Goal: Communication & Community: Answer question/provide support

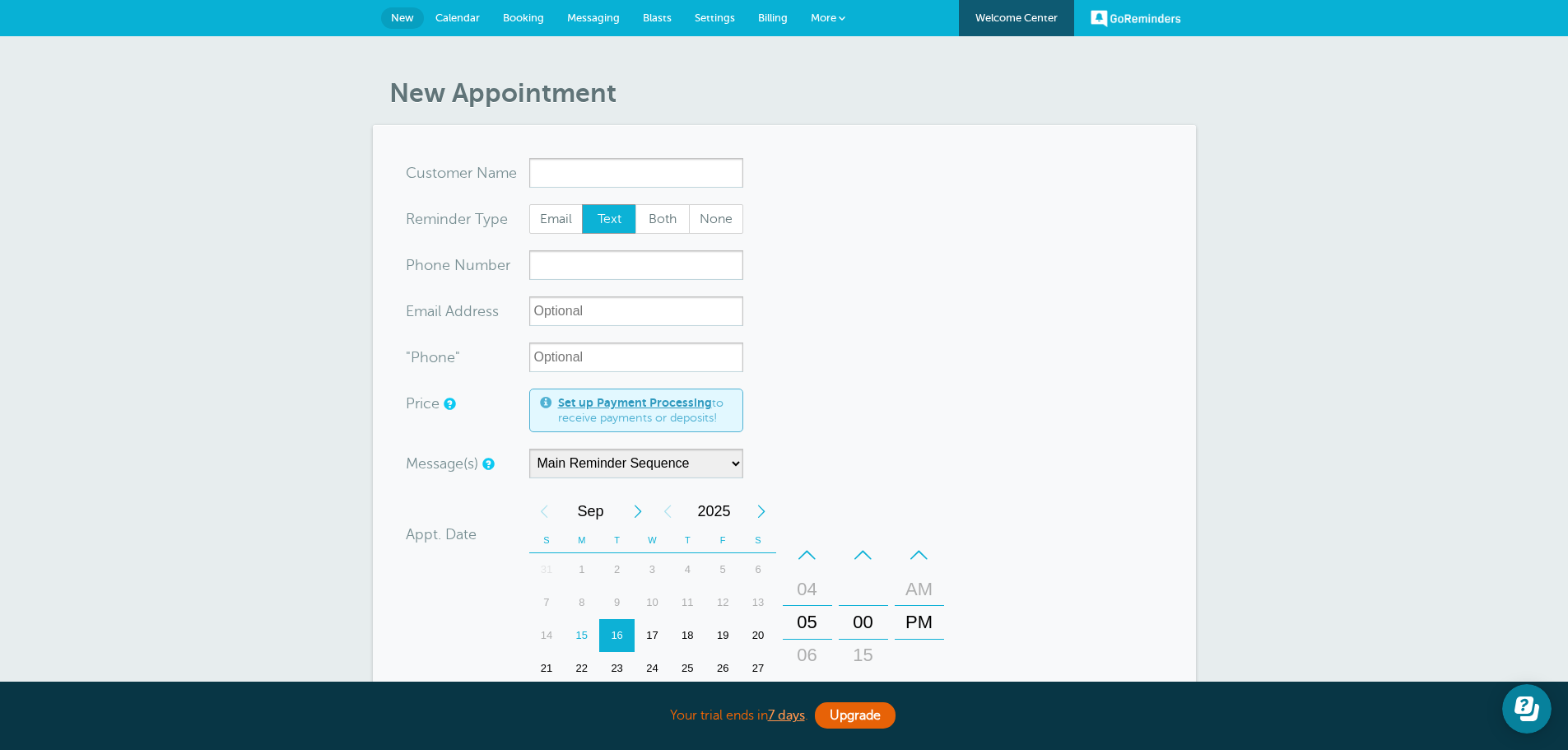
click at [585, 11] on span "Messaging" at bounding box center [593, 17] width 52 height 12
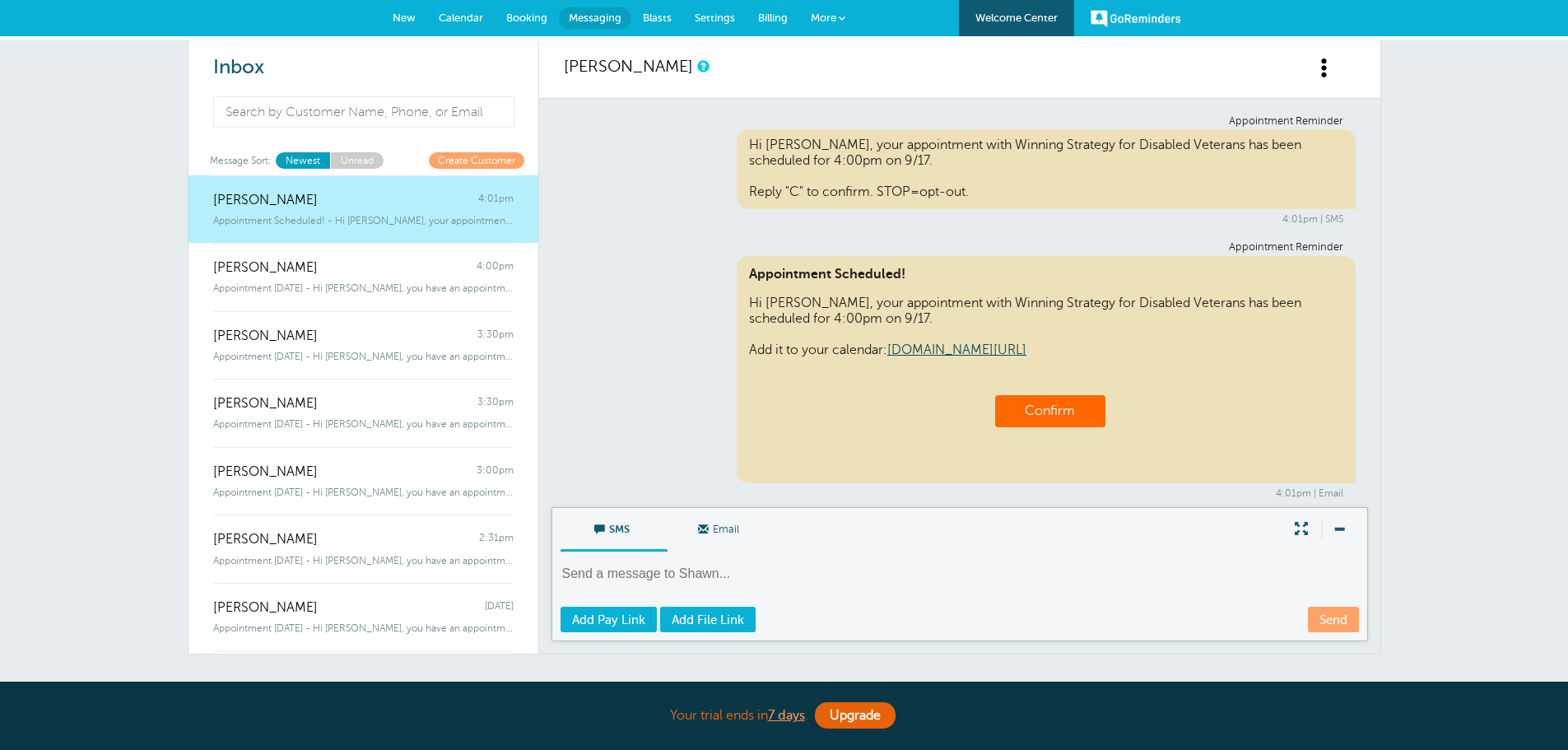
scroll to position [10, 0]
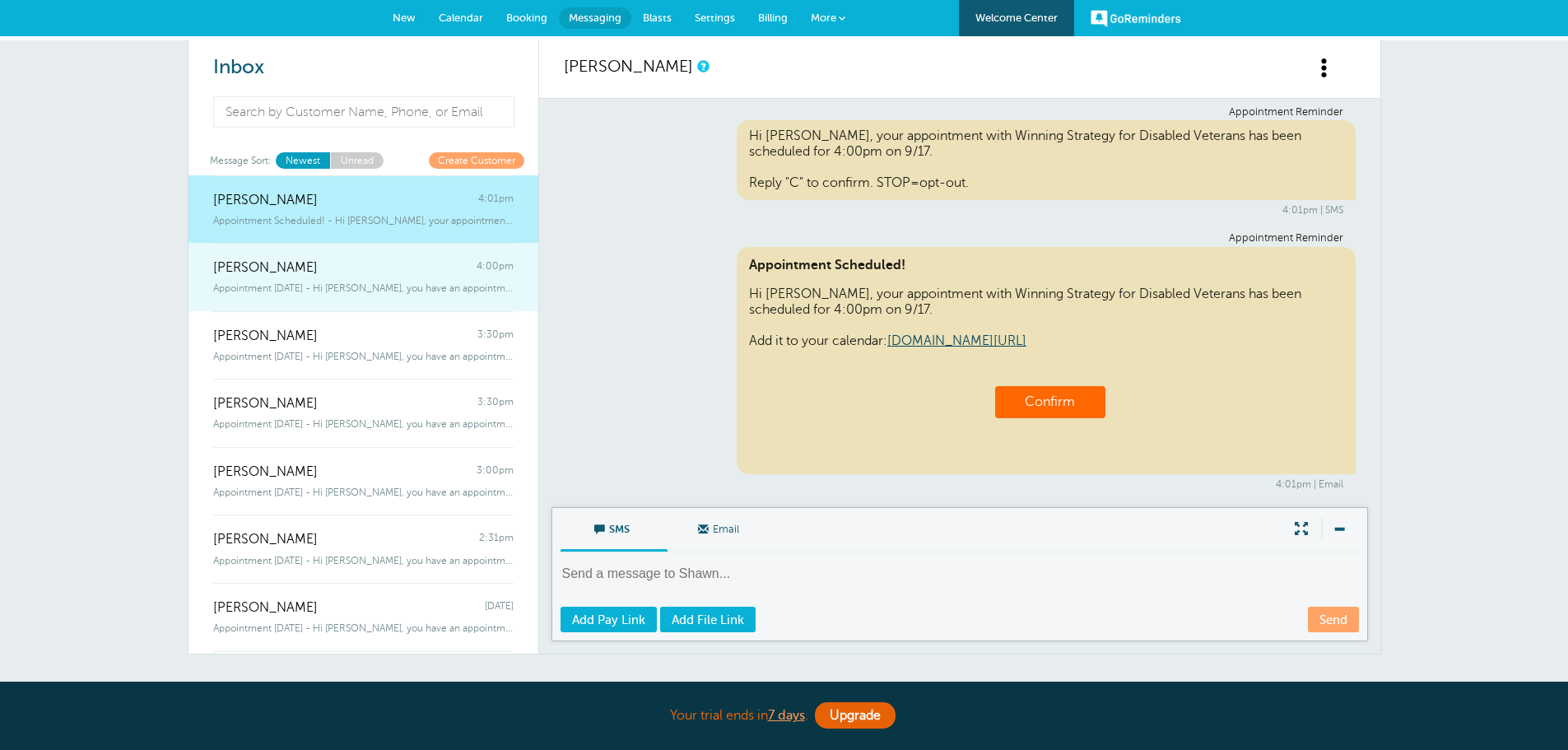
click at [368, 286] on span "Appointment Today - Hi Ivan, you have an appointment with Winning Strategy for …" at bounding box center [363, 288] width 300 height 11
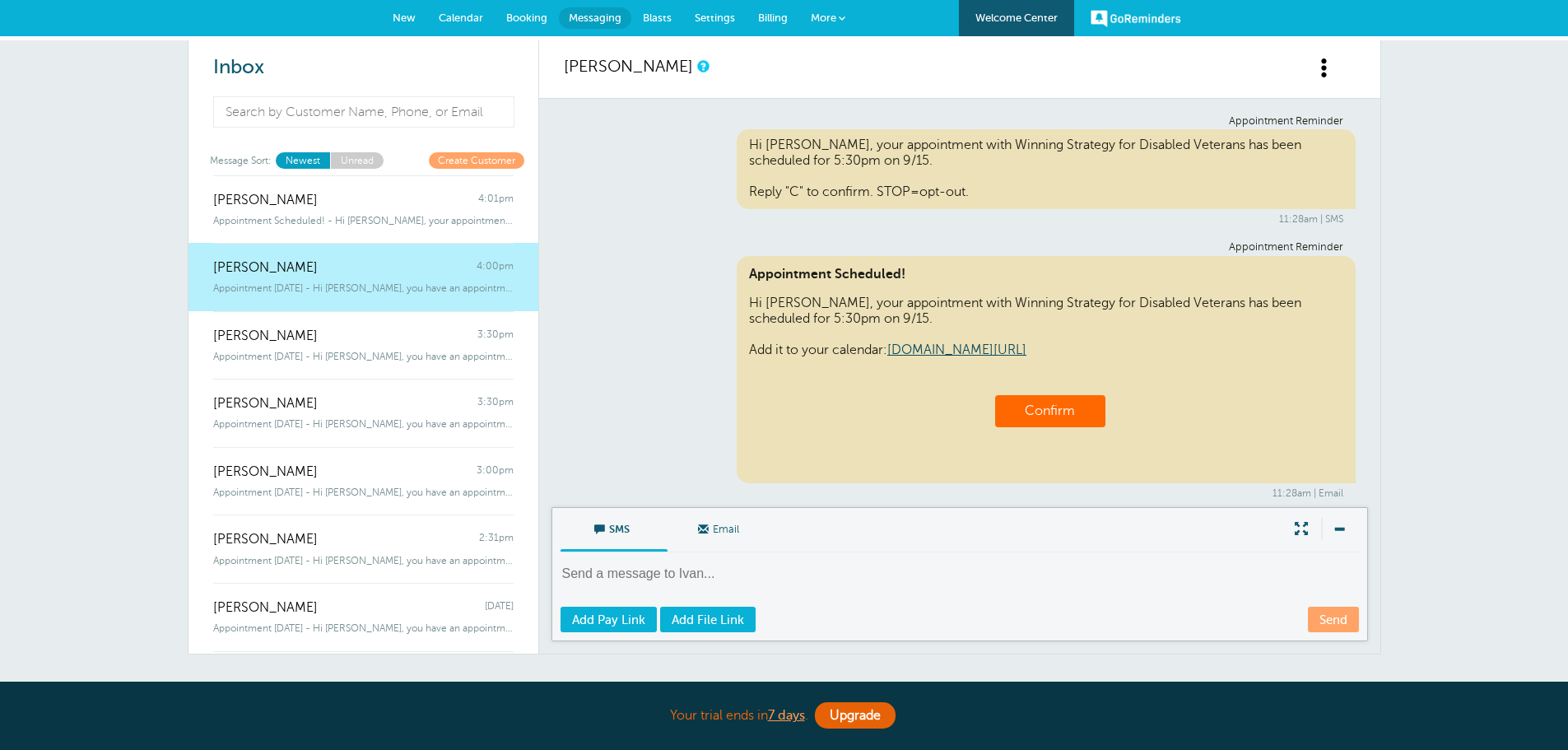
scroll to position [1117, 0]
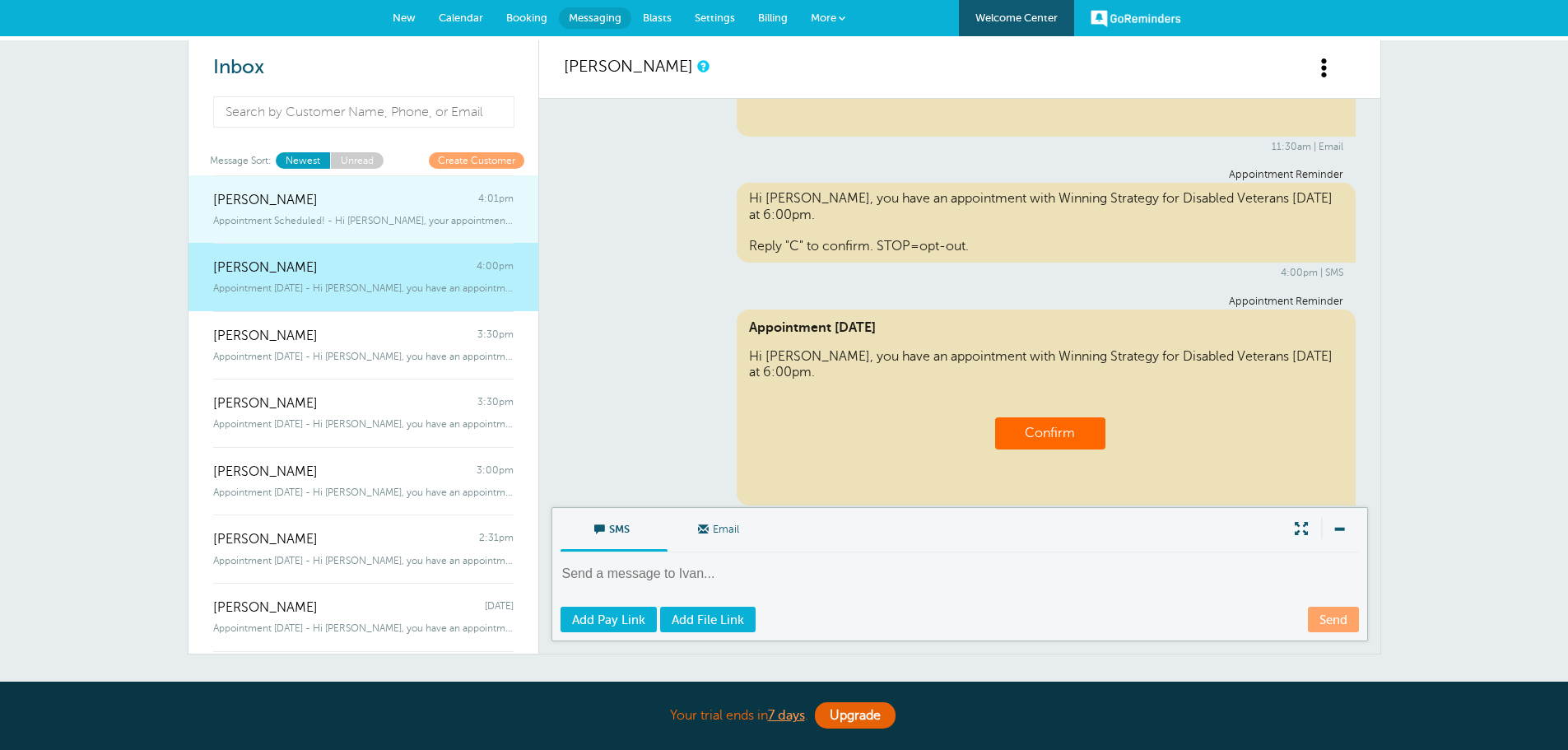
click at [379, 203] on div "Shawn Whitehurst 4:01pm" at bounding box center [363, 192] width 300 height 33
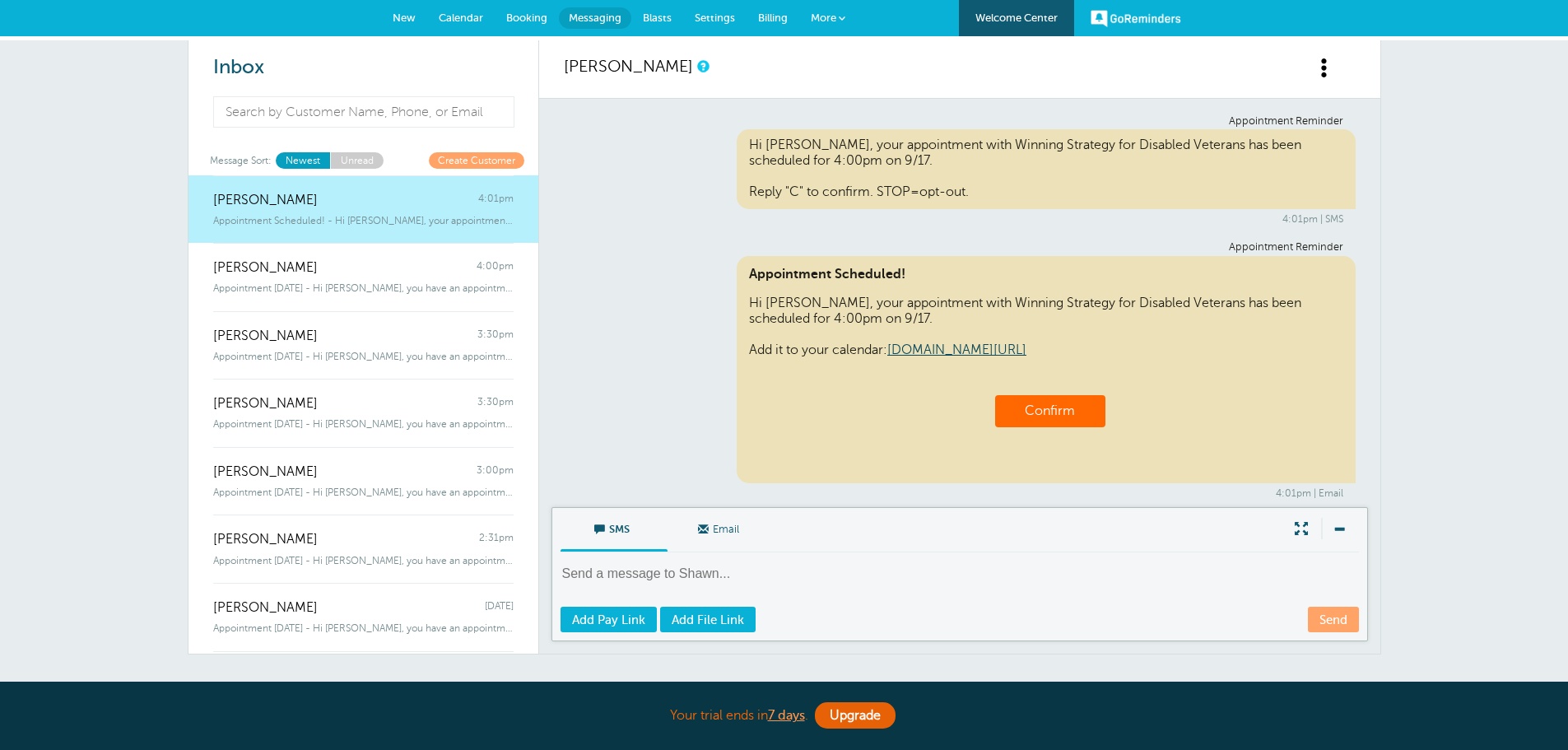
scroll to position [10, 0]
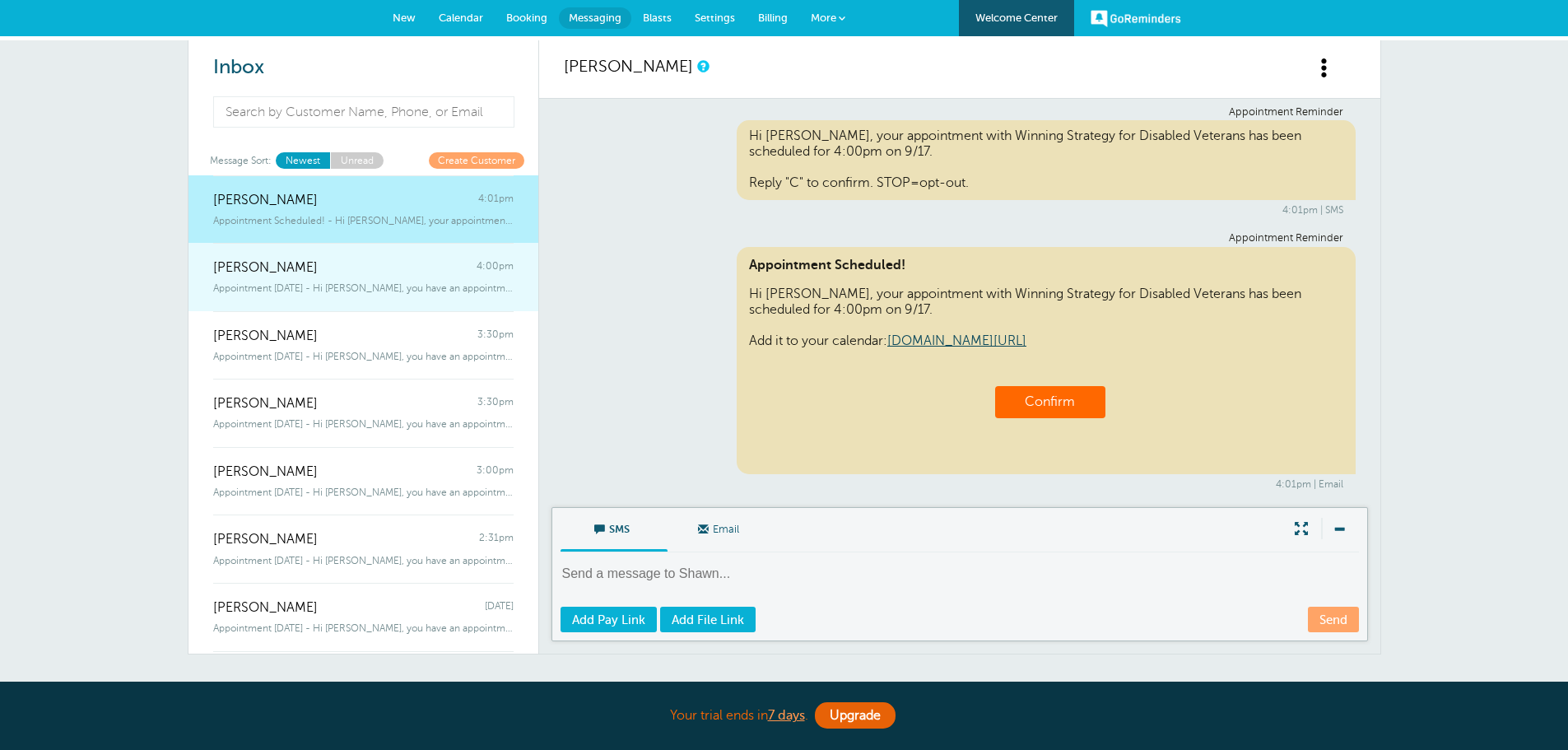
click at [401, 266] on div "Ivan Cruz 4:00pm" at bounding box center [363, 260] width 300 height 33
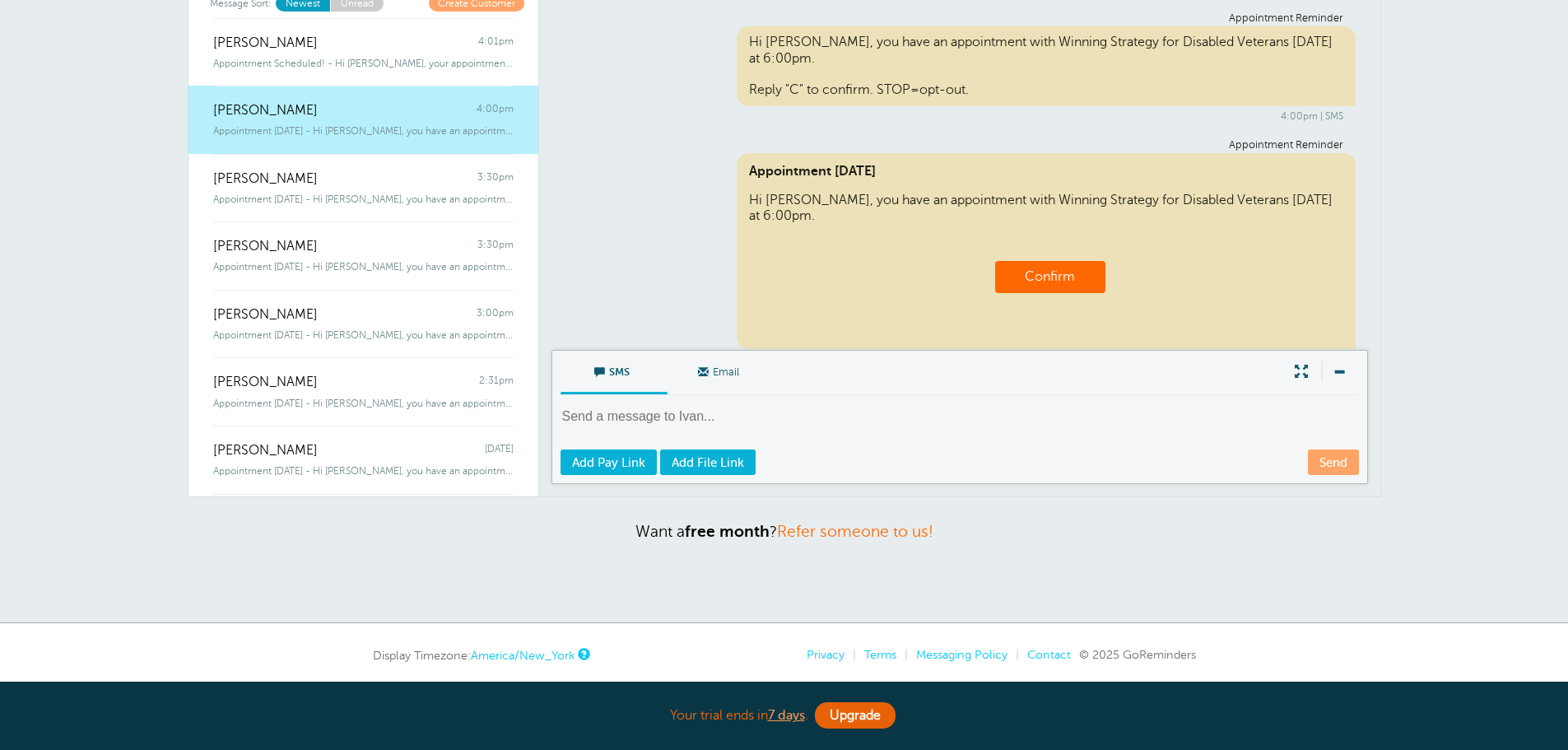
scroll to position [0, 0]
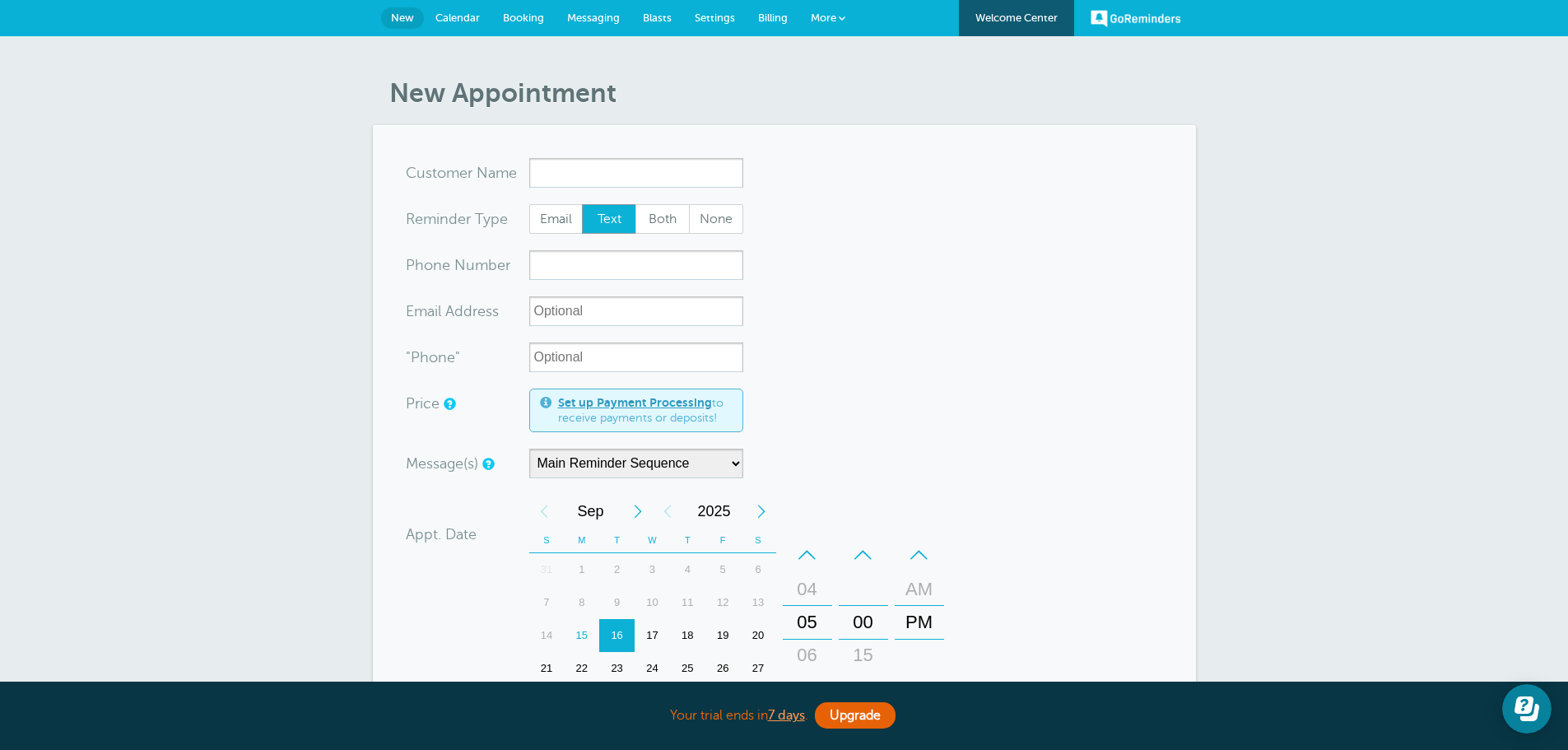
click at [468, 19] on span "Calendar" at bounding box center [457, 17] width 45 height 12
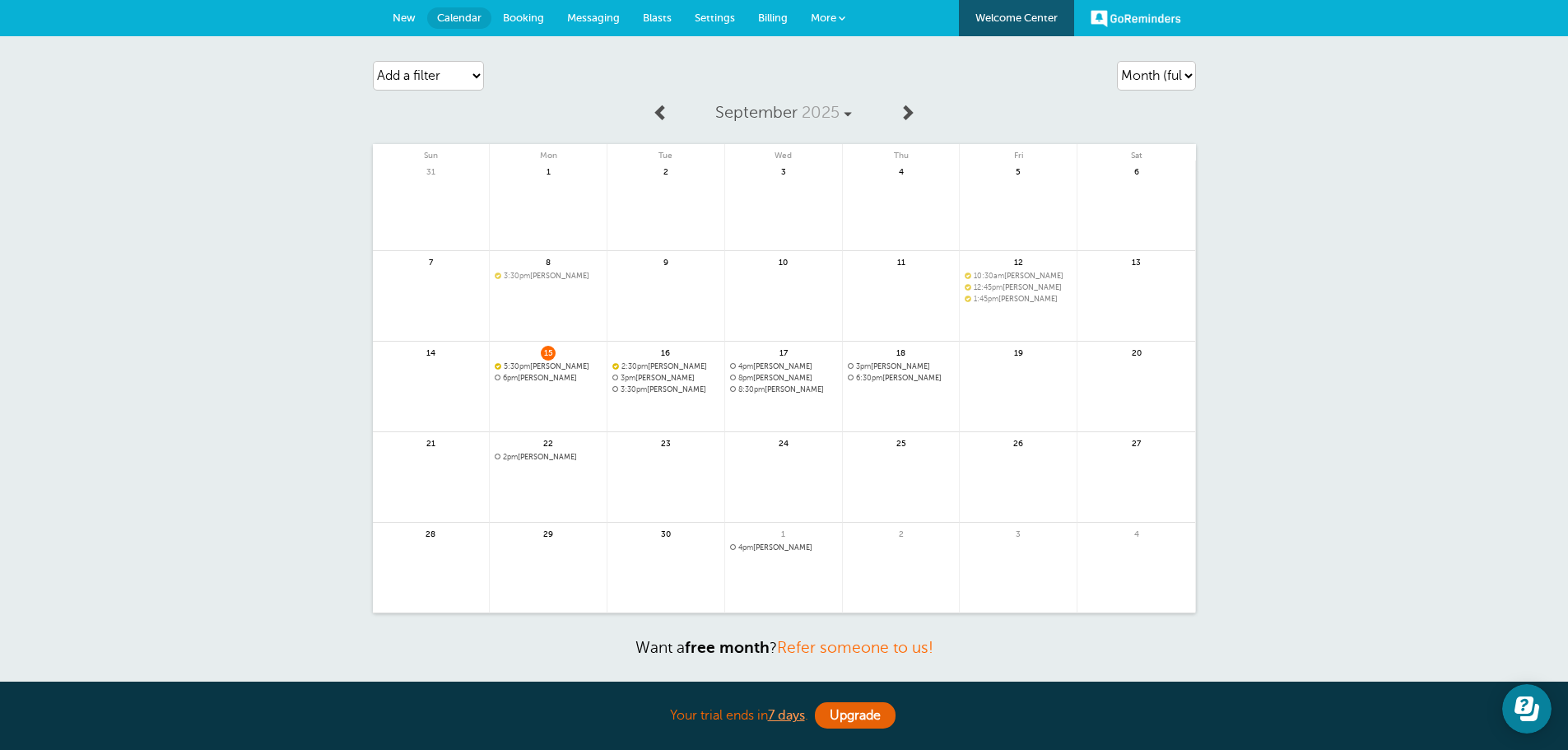
click at [525, 12] on span "Booking" at bounding box center [523, 17] width 41 height 12
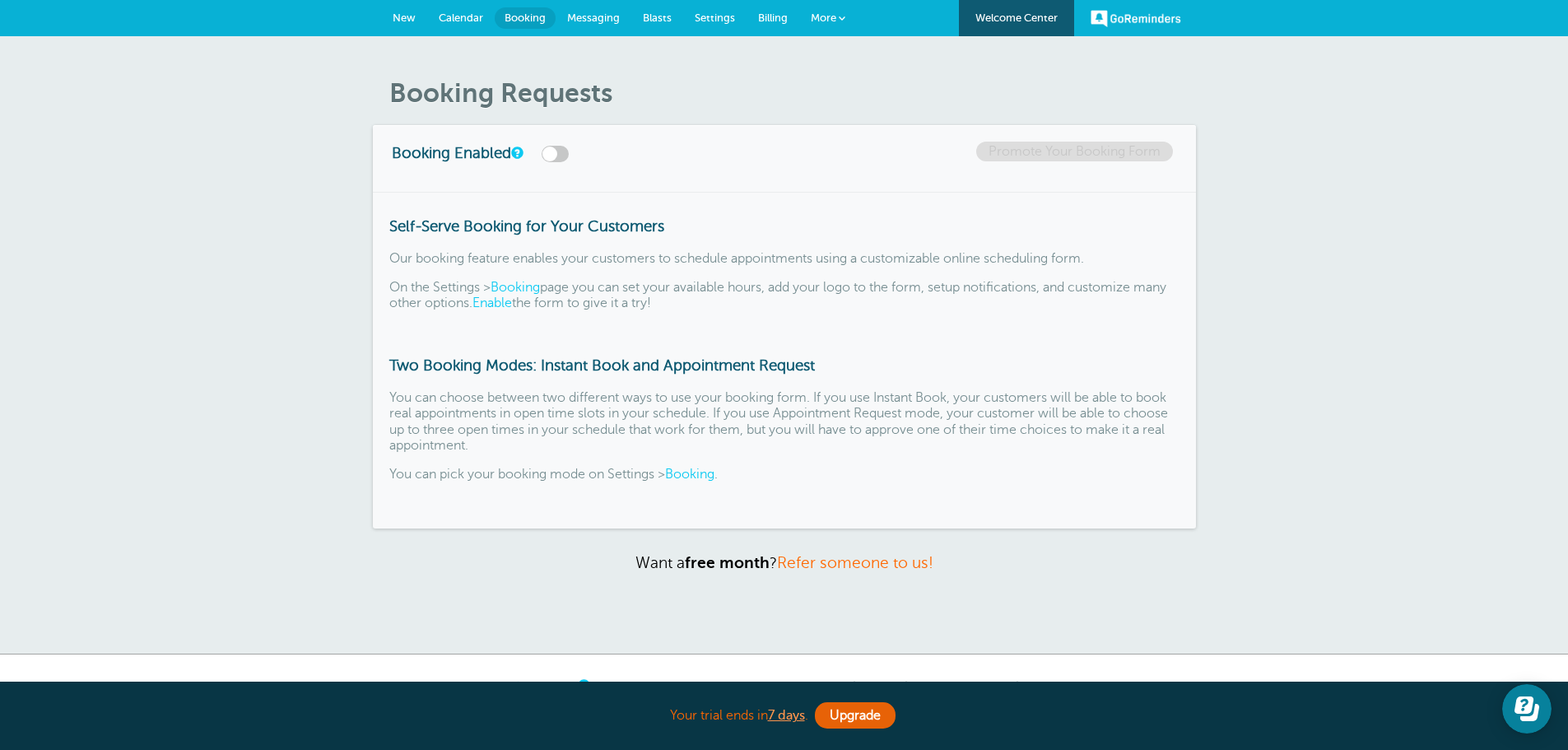
click at [448, 26] on link "Calendar" at bounding box center [461, 18] width 67 height 36
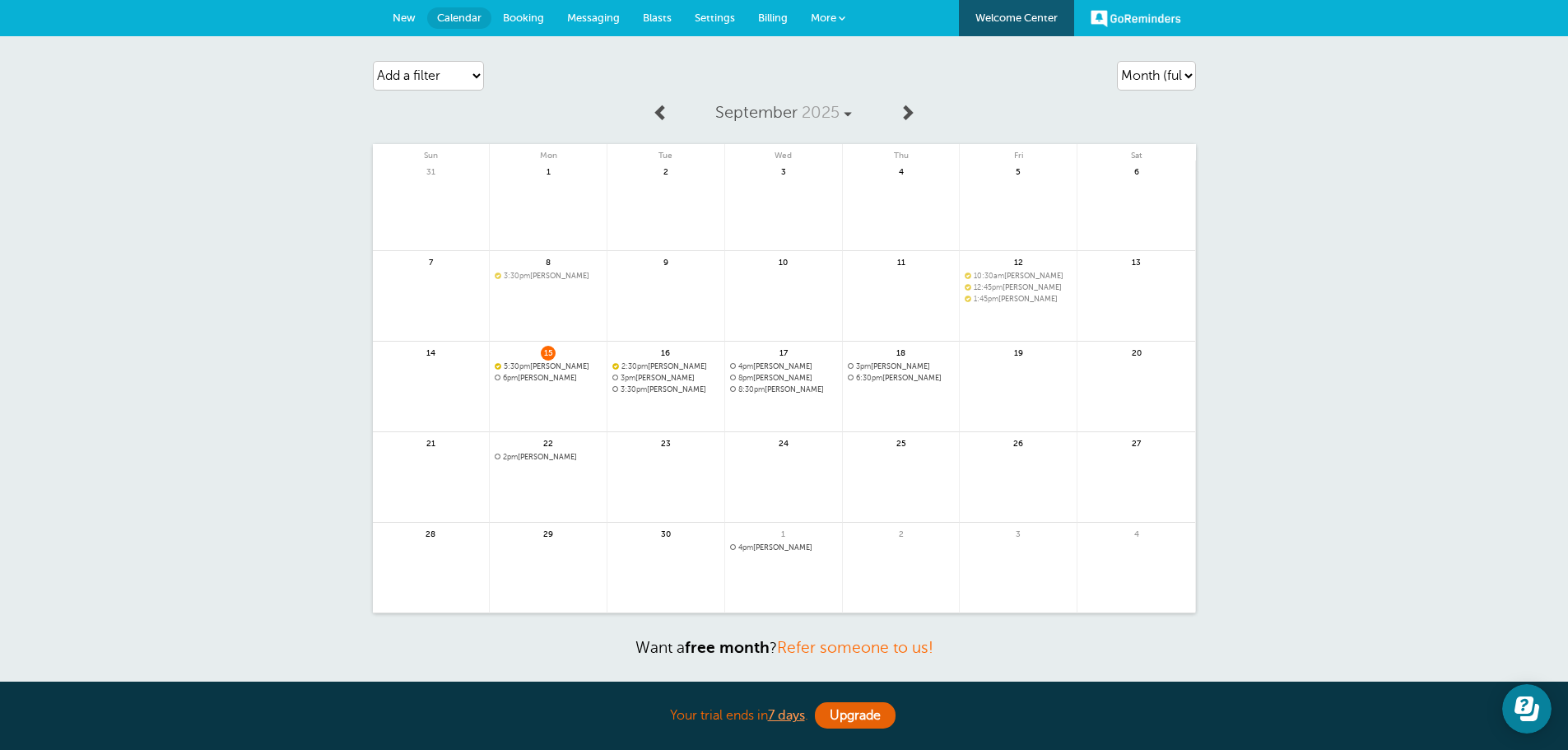
click at [414, 22] on span "New" at bounding box center [404, 17] width 23 height 12
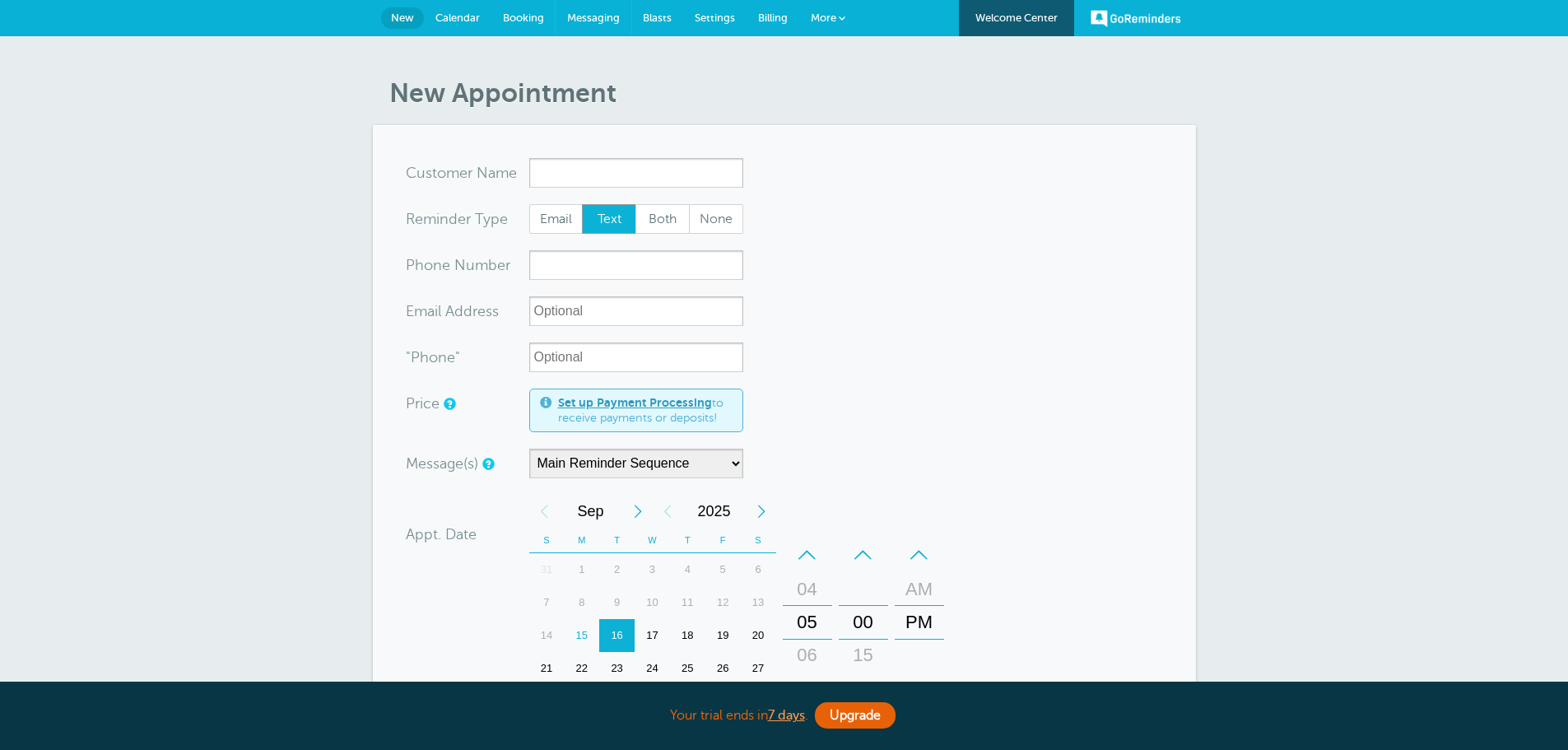
click at [605, 17] on span "Messaging" at bounding box center [593, 17] width 52 height 12
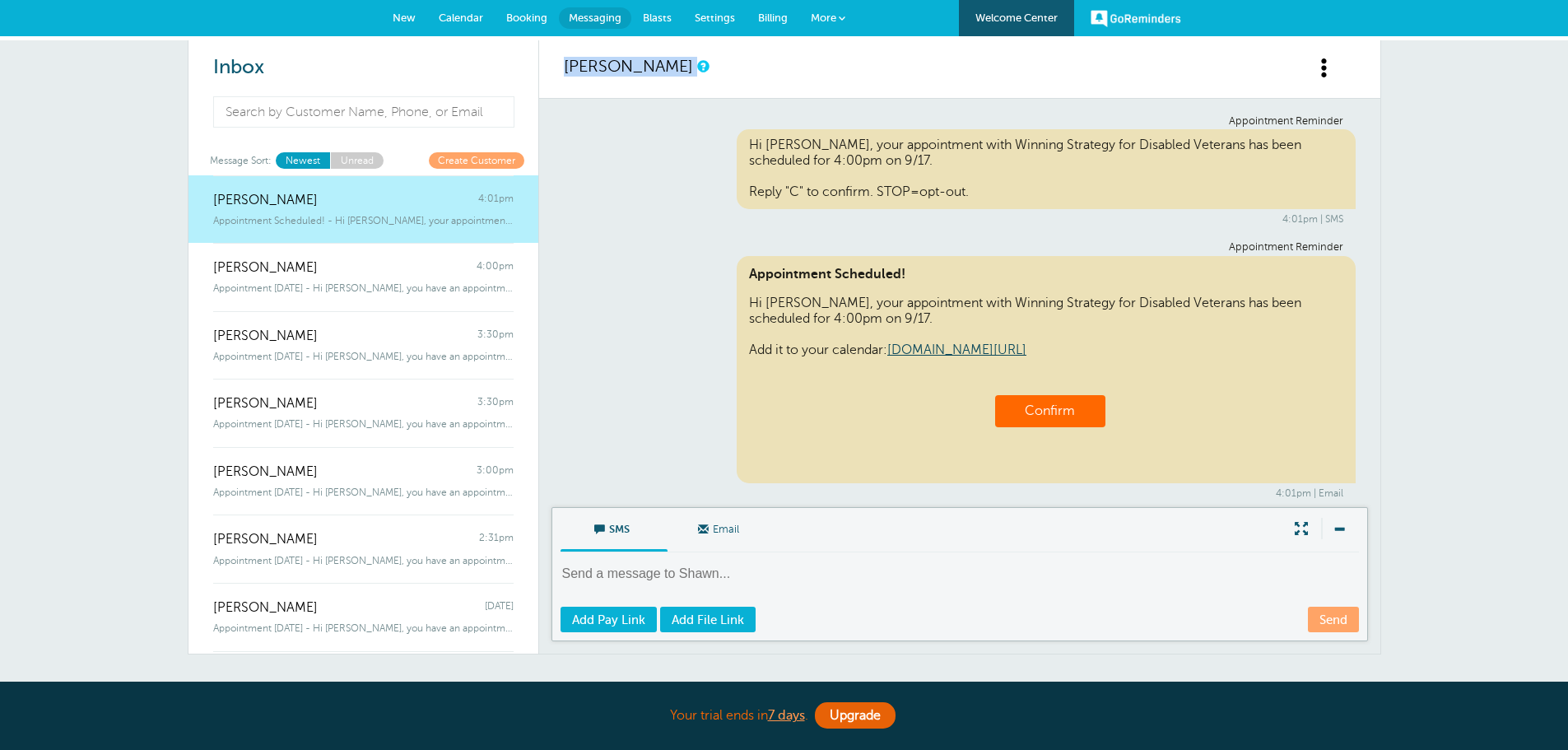
drag, startPoint x: 555, startPoint y: 61, endPoint x: 705, endPoint y: 75, distance: 150.7
click at [705, 75] on div "[PERSON_NAME]" at bounding box center [959, 69] width 841 height 59
copy span "[PERSON_NAME]"
drag, startPoint x: 745, startPoint y: 158, endPoint x: 851, endPoint y: 170, distance: 106.7
click at [851, 170] on div "Hi [PERSON_NAME], your appointment with Winning Strategy for Disabled Veterans …" at bounding box center [1046, 169] width 620 height 80
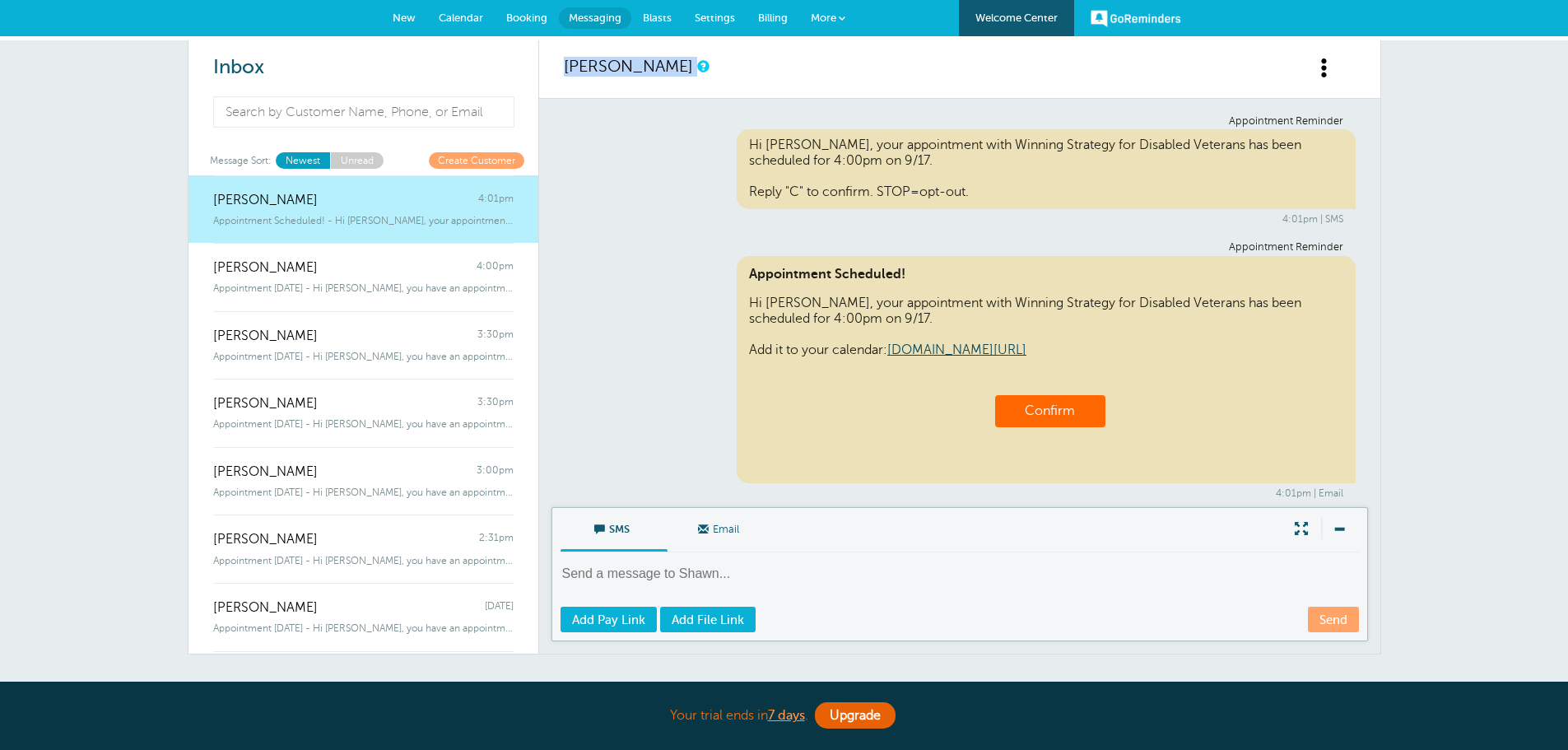
copy div "4:00pm on 9/17."
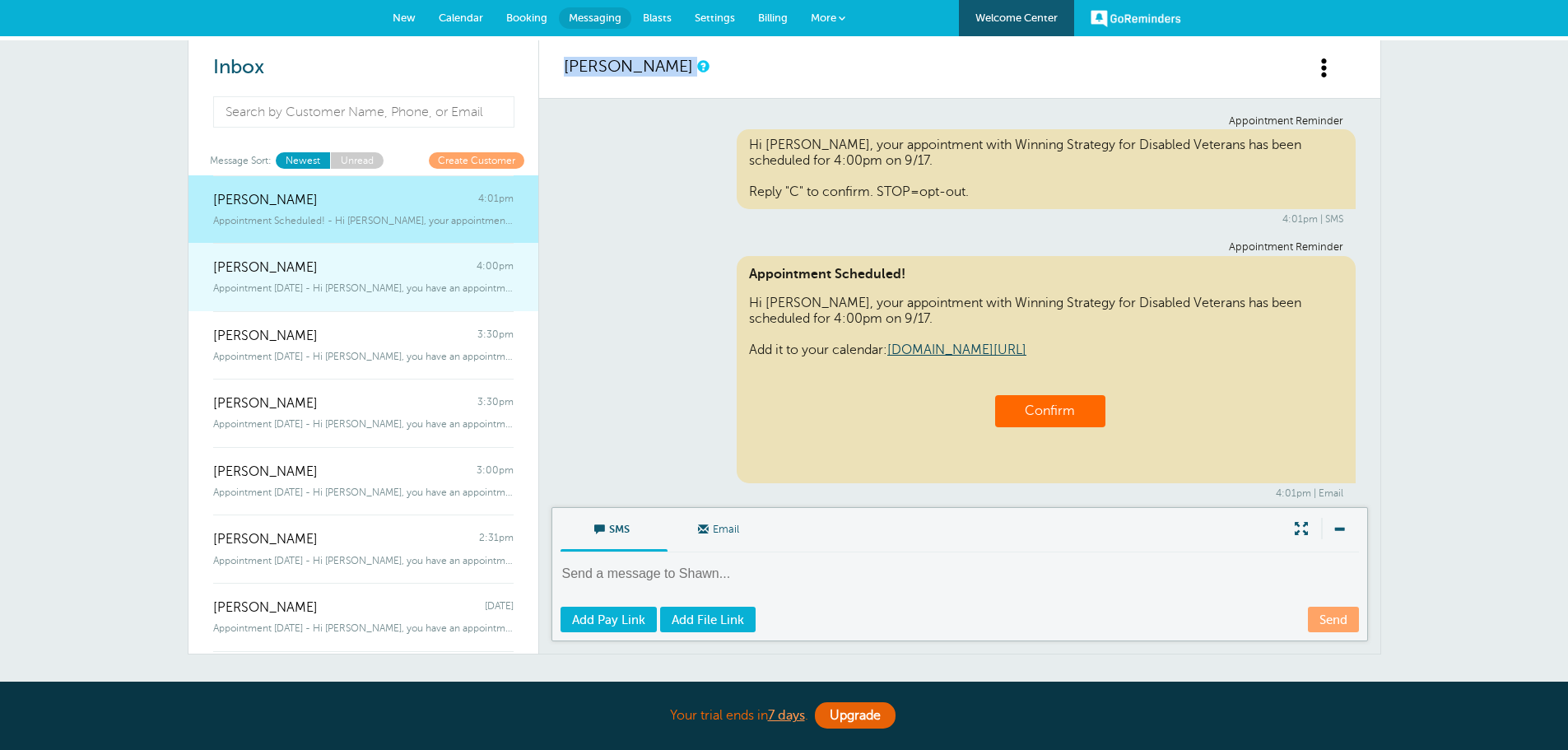
click at [379, 277] on div "Appointment [DATE] - Hi [PERSON_NAME], you have an appointment with Winning Str…" at bounding box center [363, 284] width 300 height 18
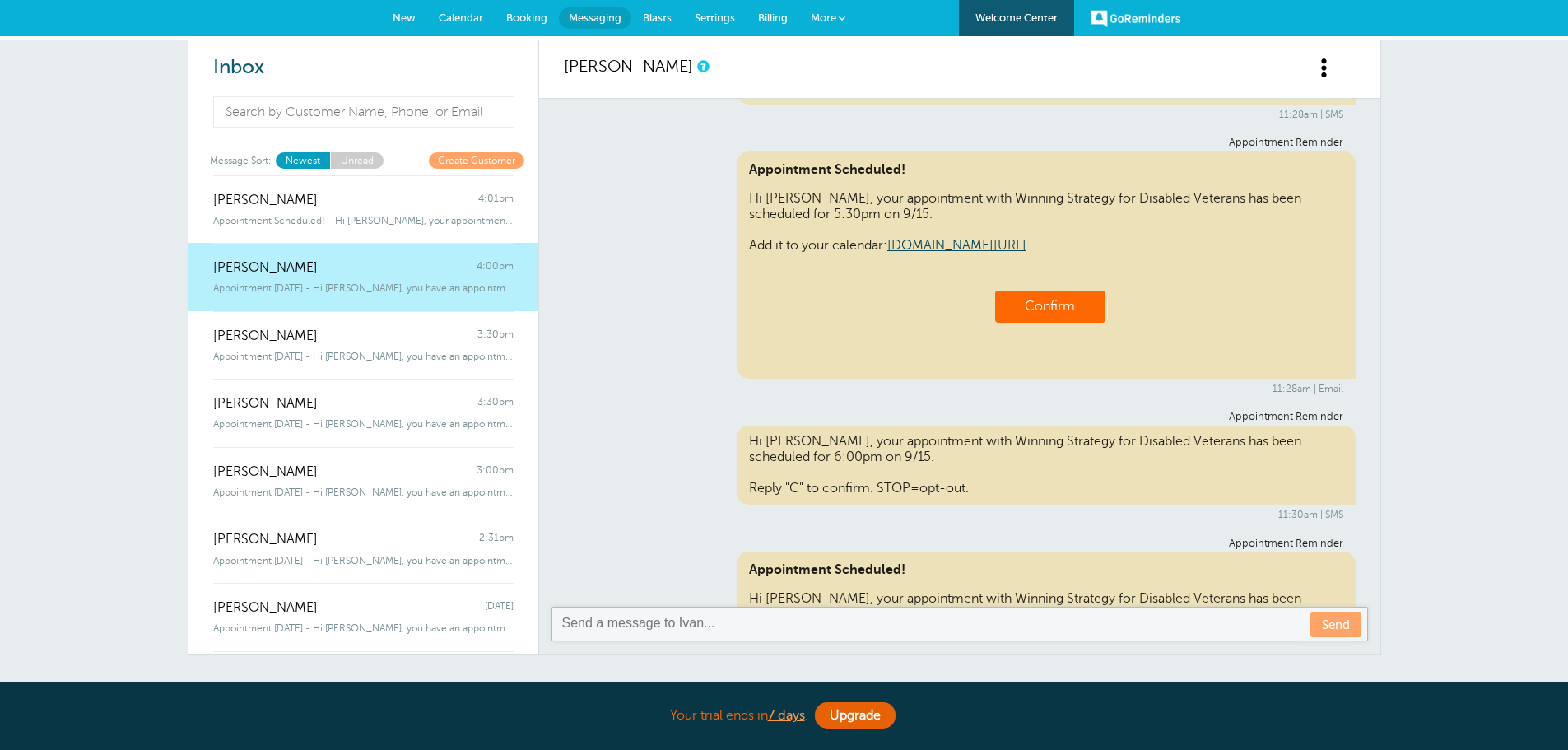
scroll to position [55, 0]
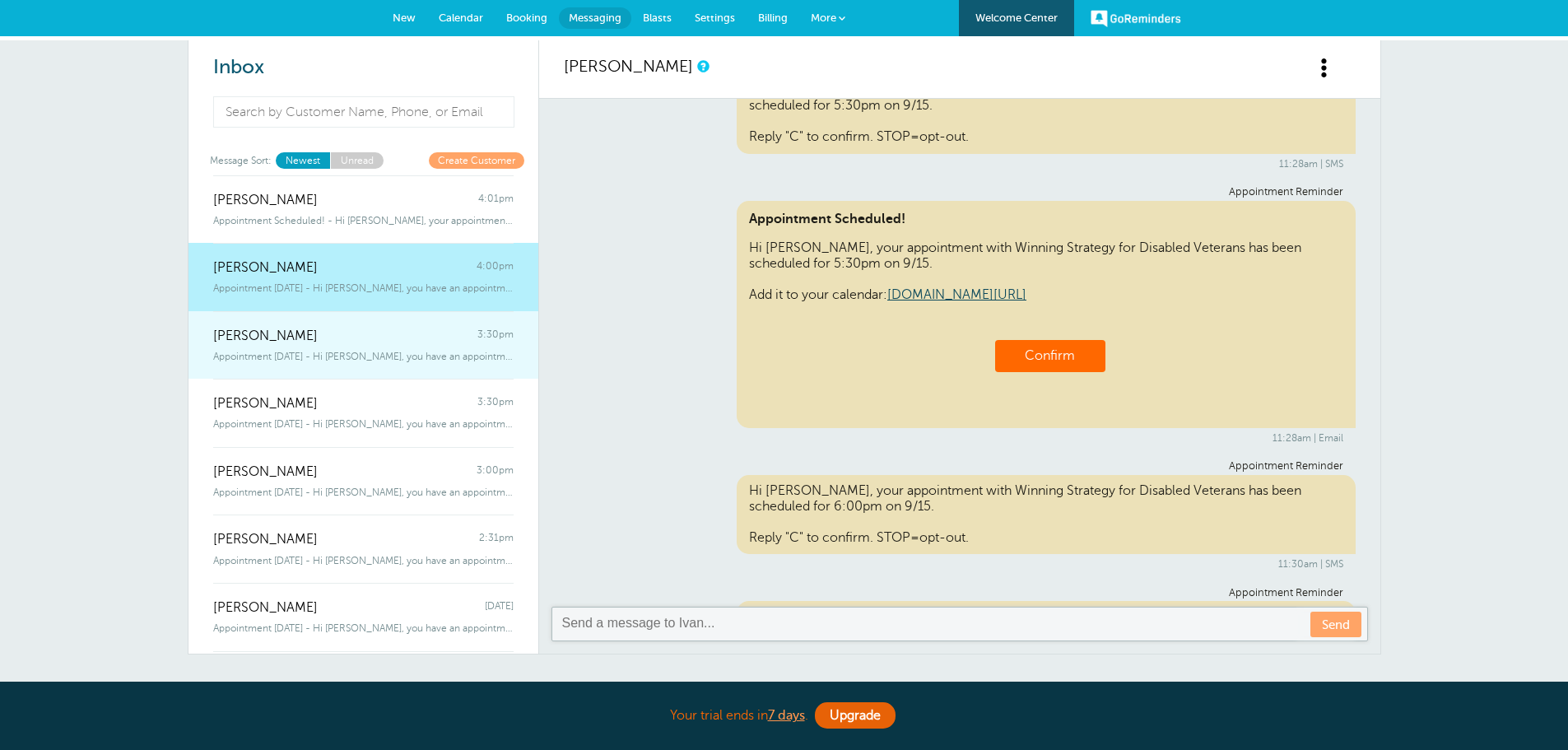
click at [341, 330] on div "[PERSON_NAME] 3:30pm" at bounding box center [363, 327] width 300 height 33
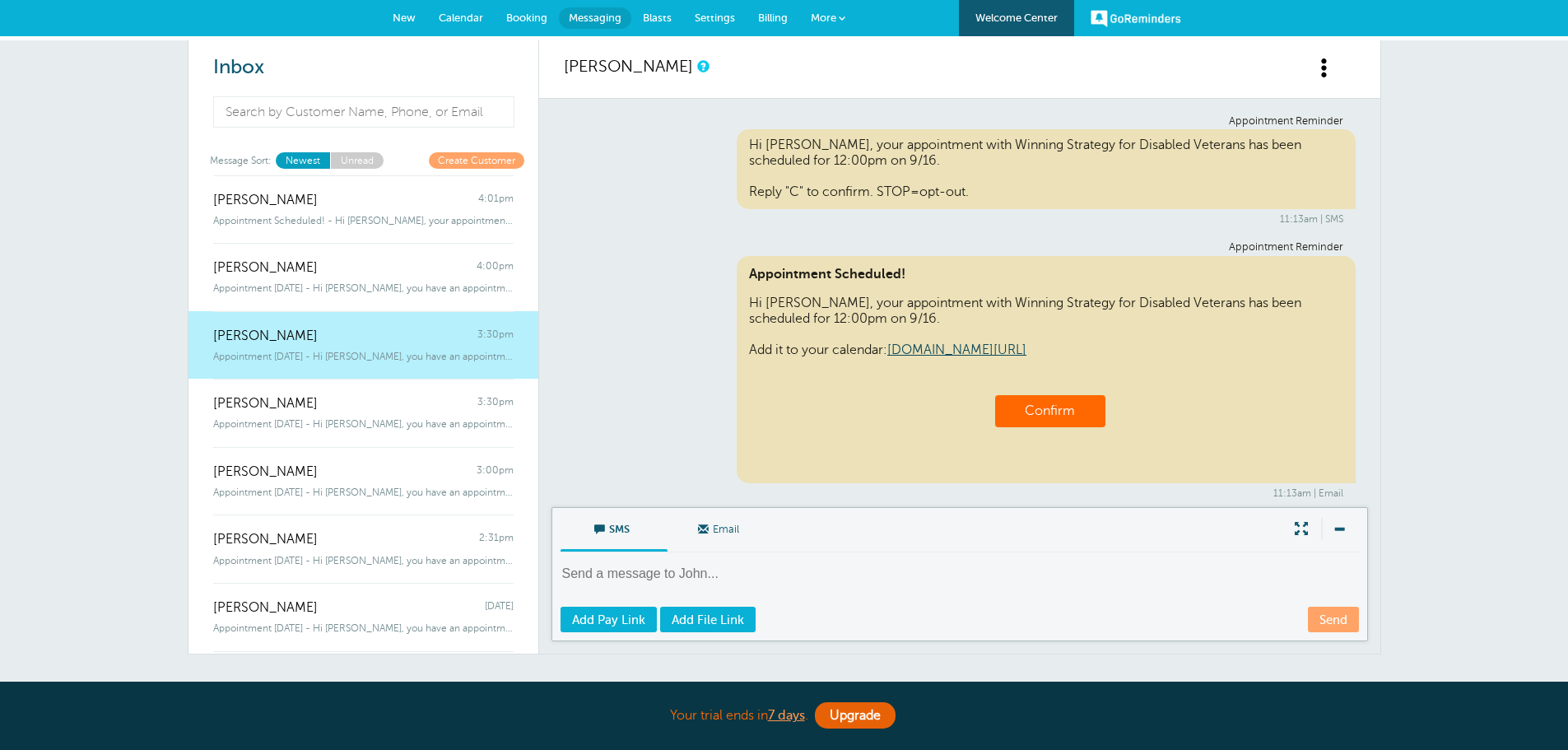
scroll to position [779, 0]
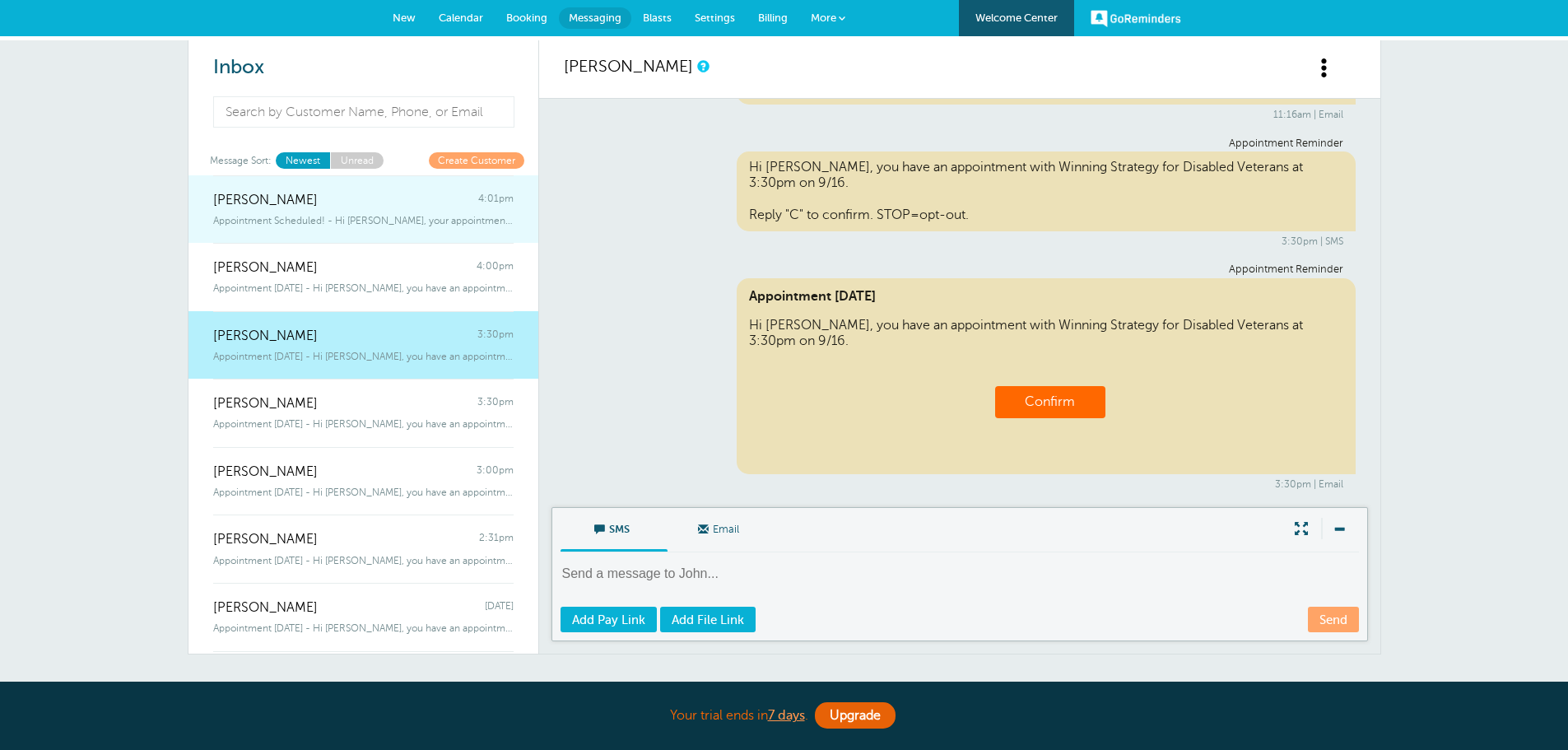
click at [349, 202] on div "[PERSON_NAME] 4:01pm" at bounding box center [363, 192] width 300 height 33
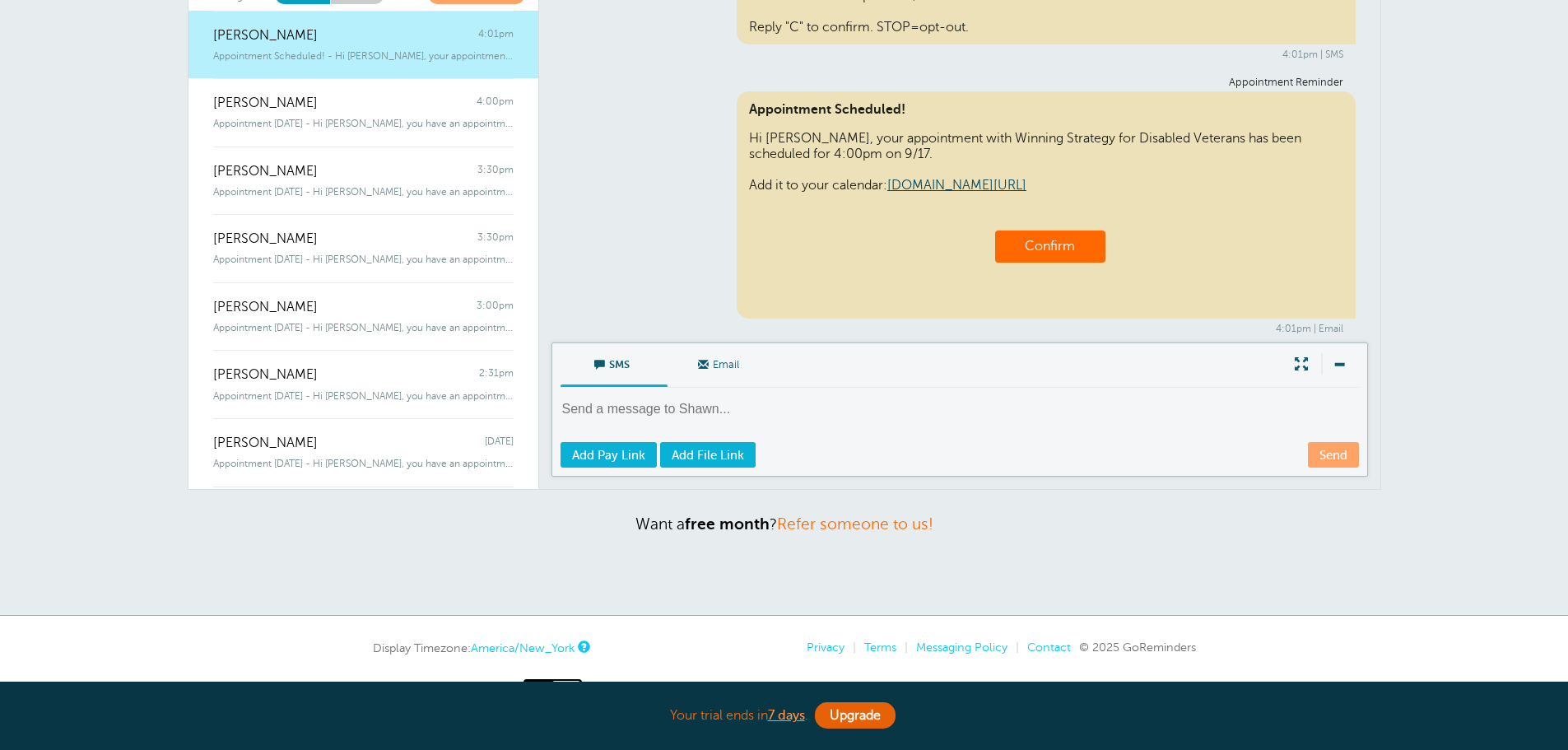
scroll to position [0, 0]
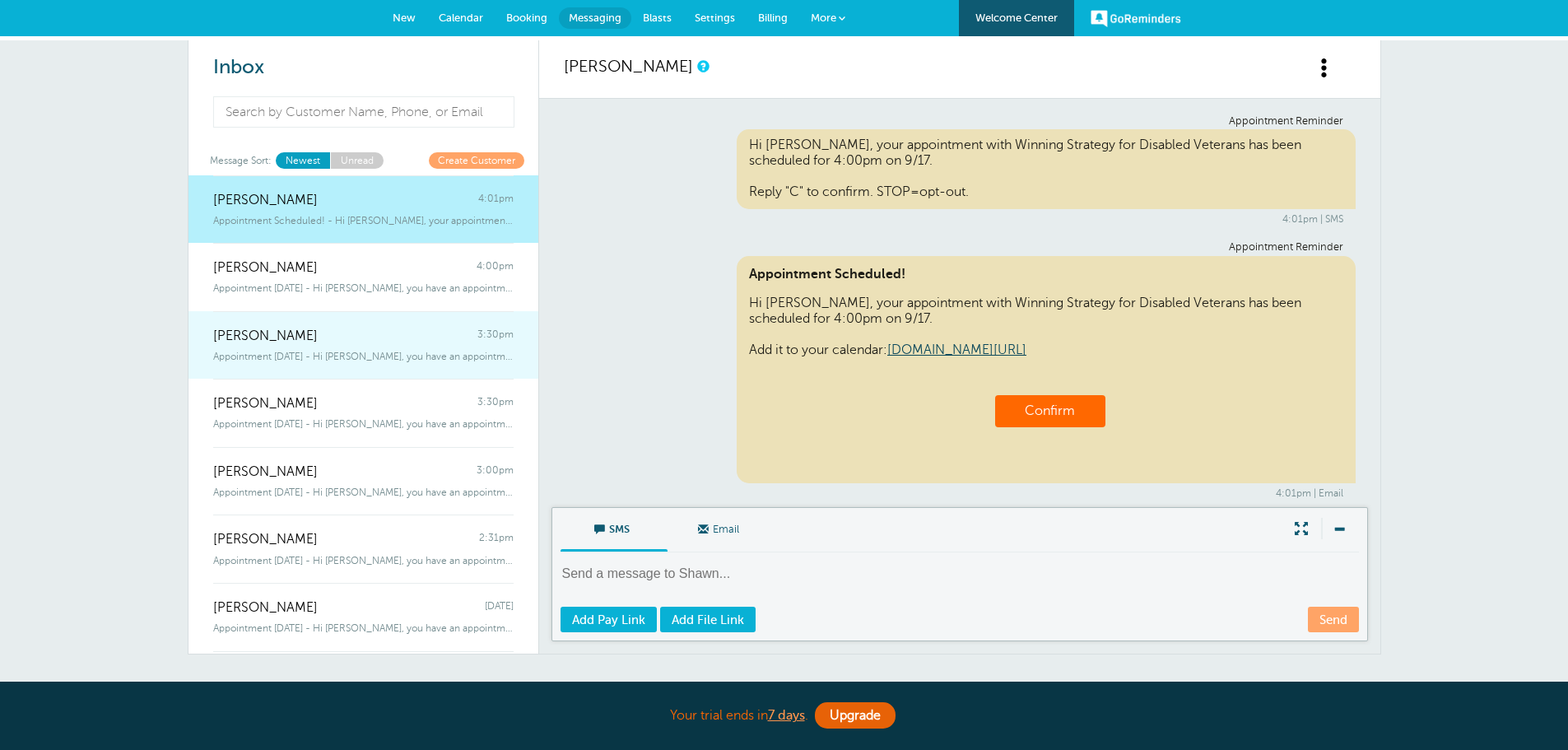
click at [367, 341] on div "[PERSON_NAME] 3:30pm" at bounding box center [363, 327] width 300 height 33
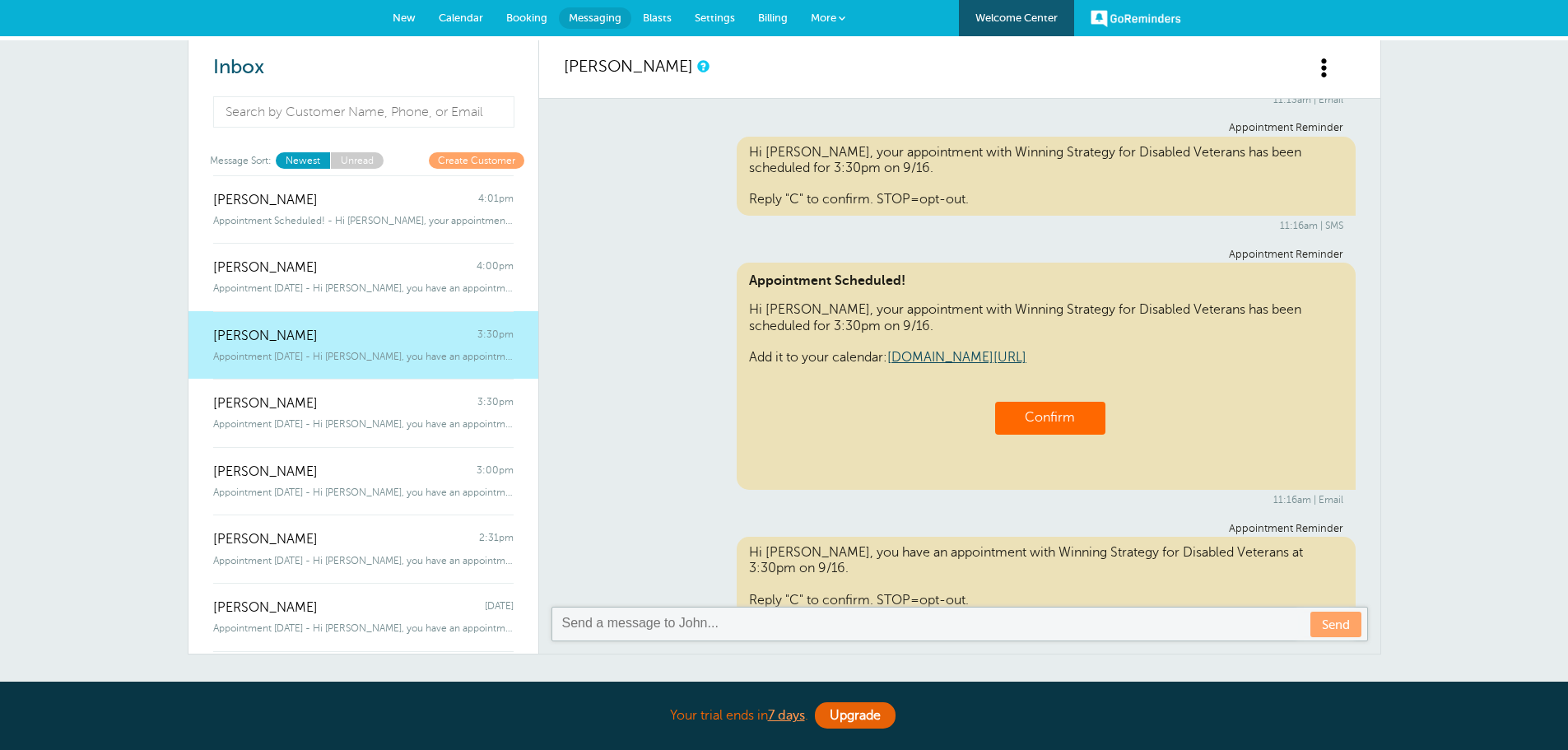
scroll to position [367, 0]
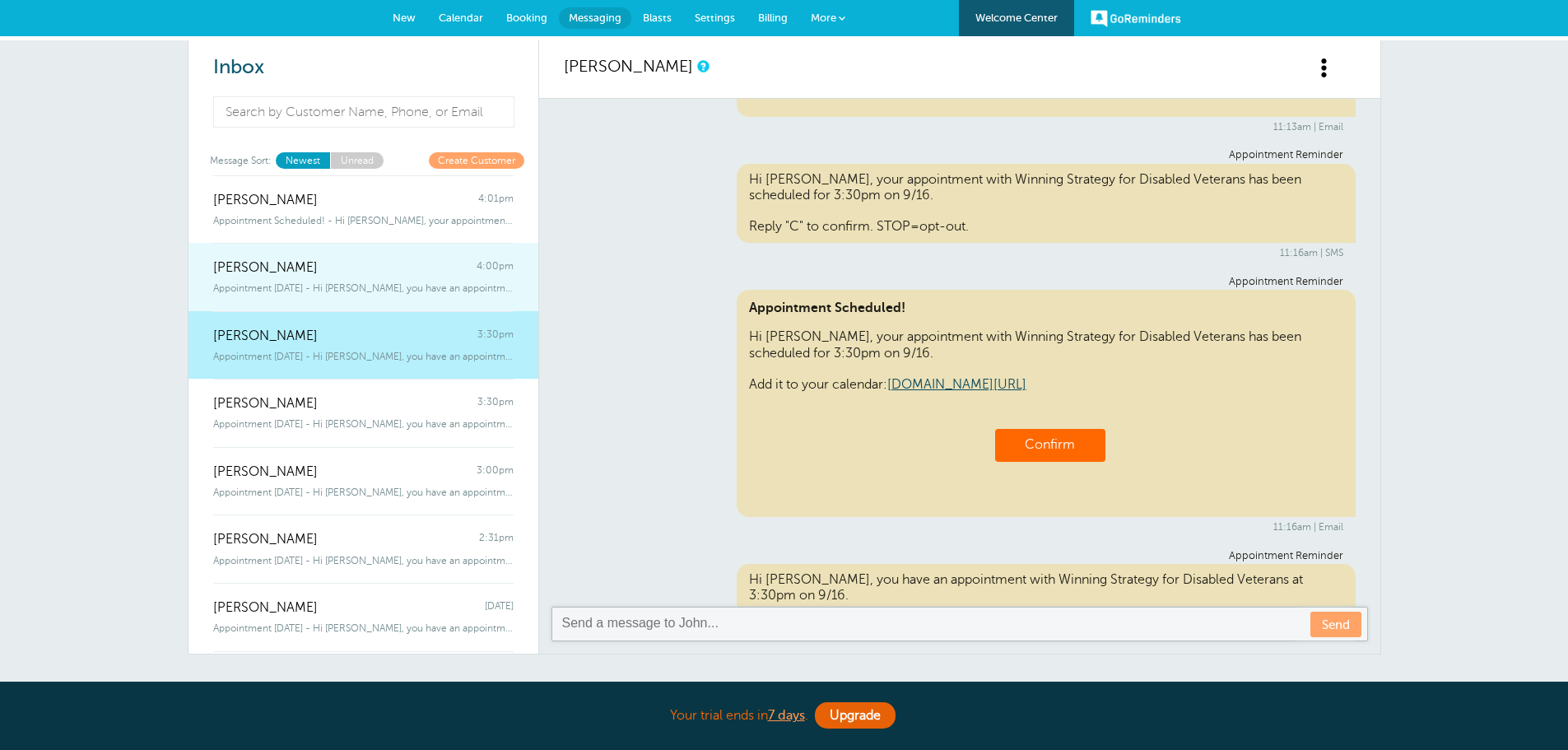
click at [410, 282] on span "Appointment [DATE] - Hi [PERSON_NAME], you have an appointment with Winning Str…" at bounding box center [363, 288] width 300 height 11
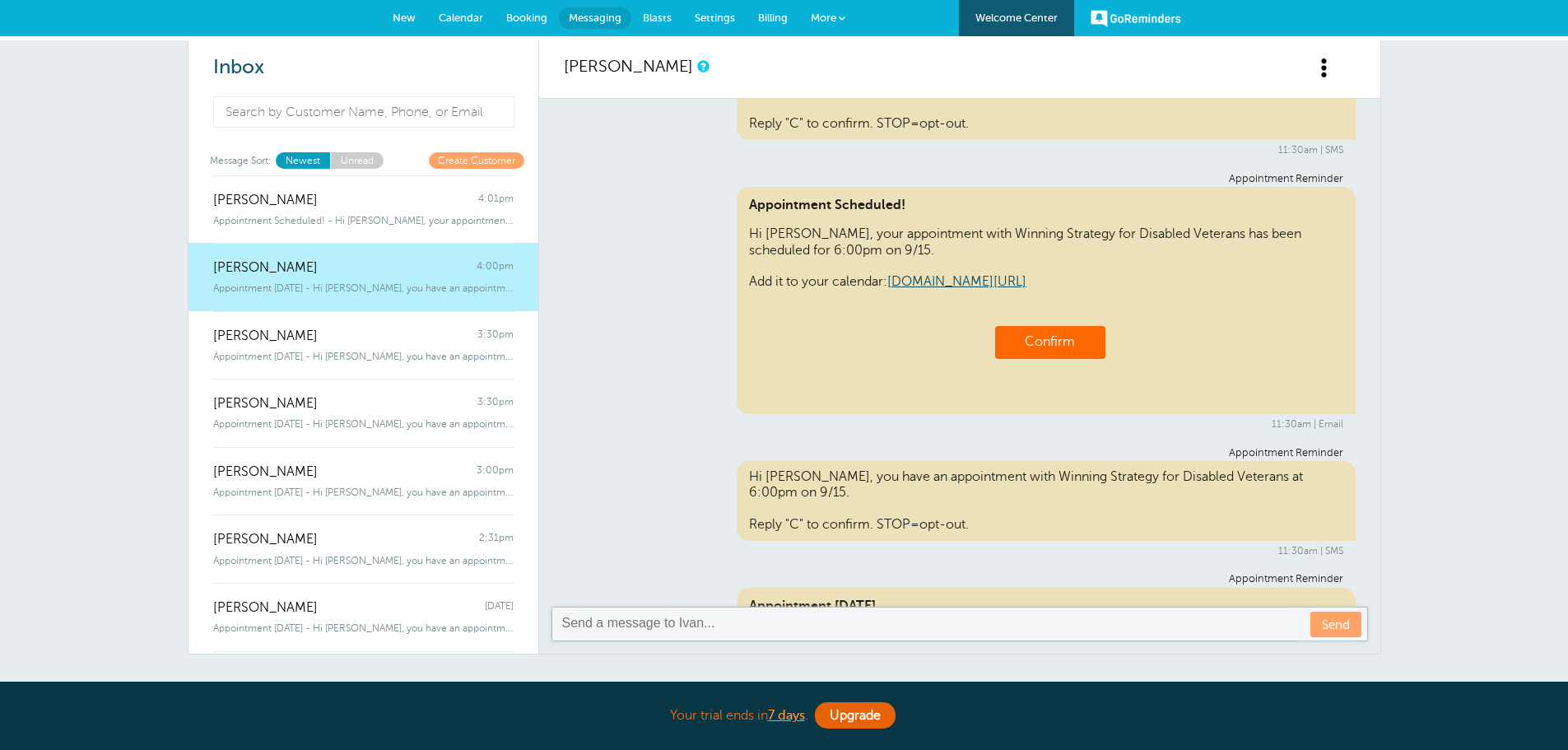
scroll to position [371, 0]
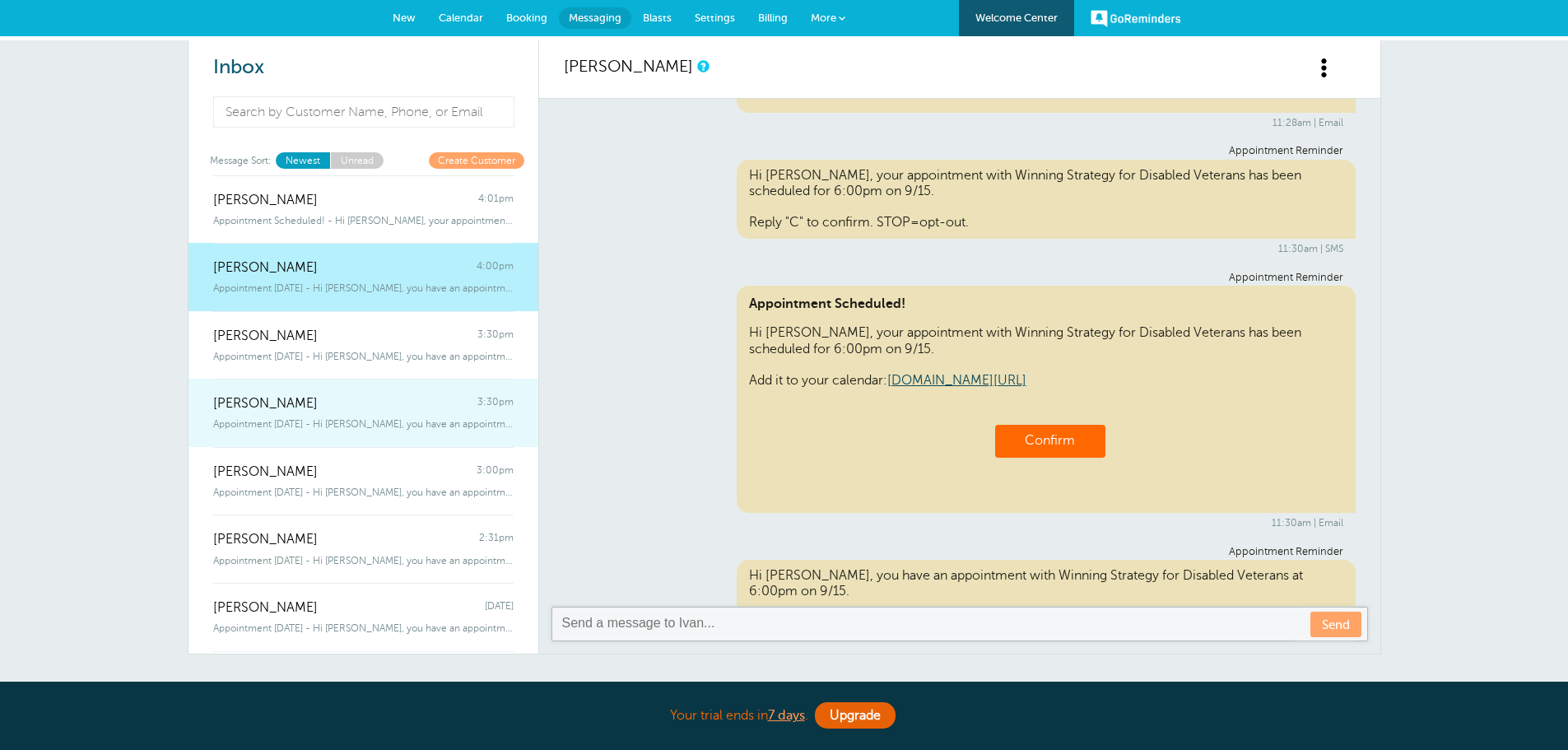
click at [392, 403] on div "[PERSON_NAME] 3:30pm" at bounding box center [363, 395] width 300 height 33
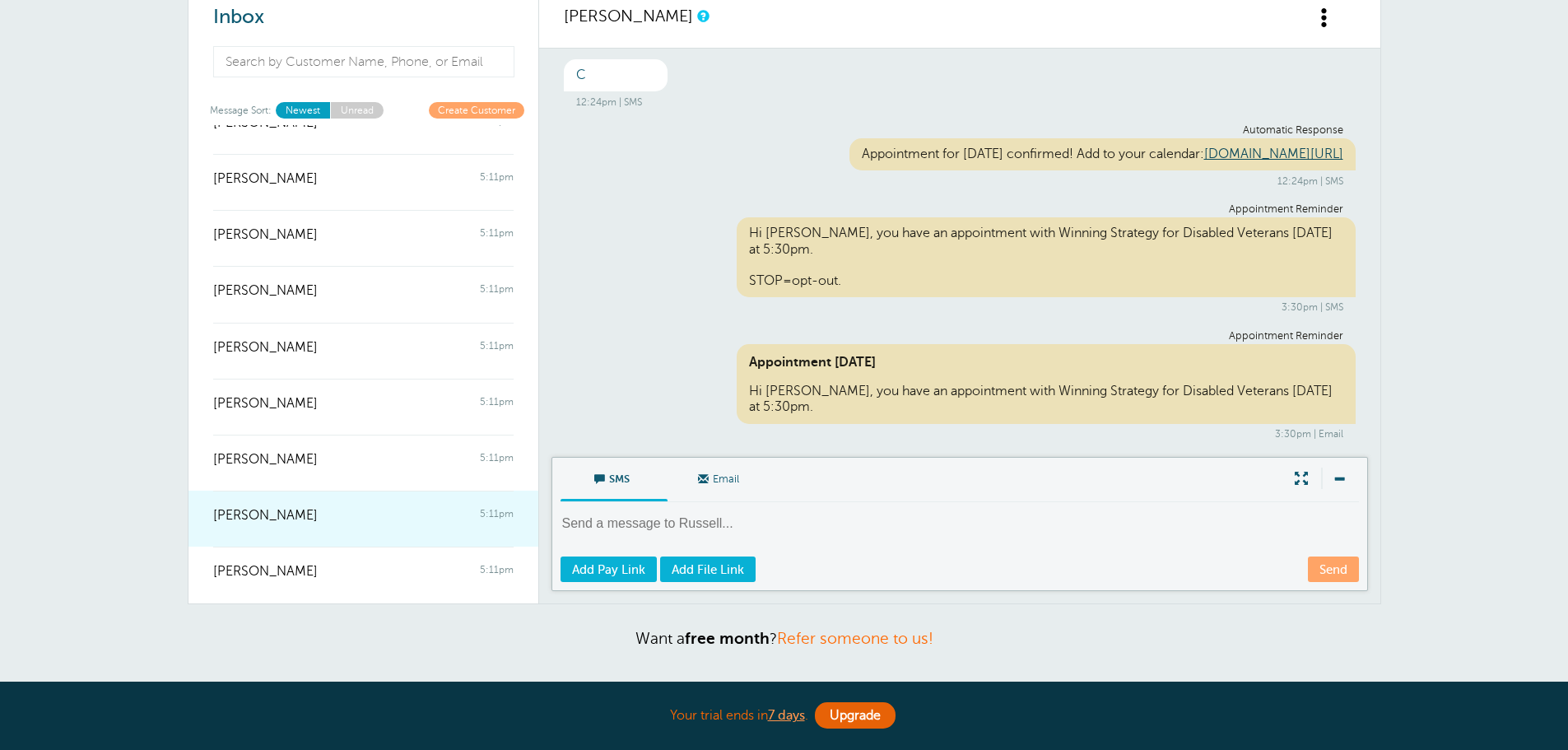
scroll to position [49, 0]
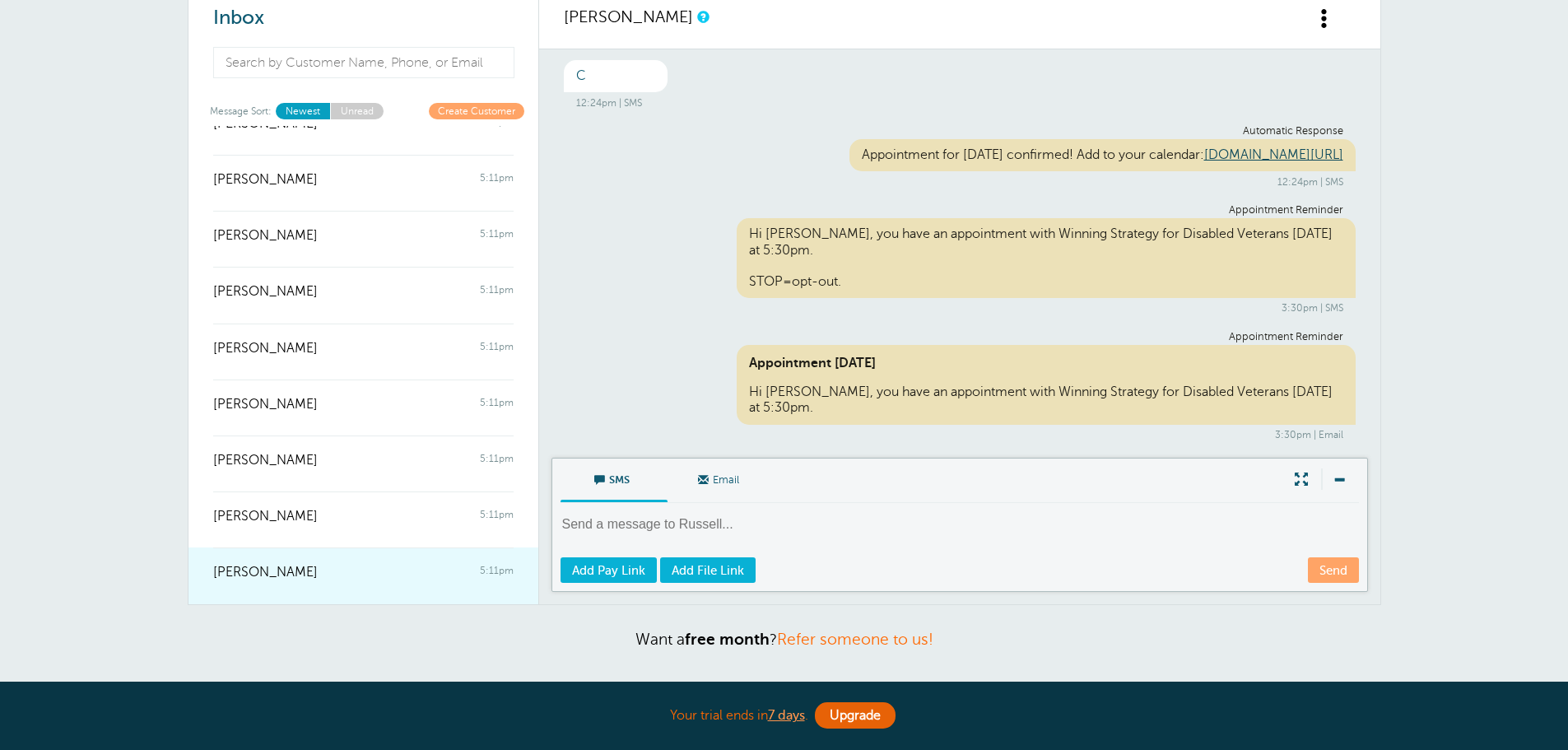
click at [312, 582] on div at bounding box center [363, 585] width 300 height 7
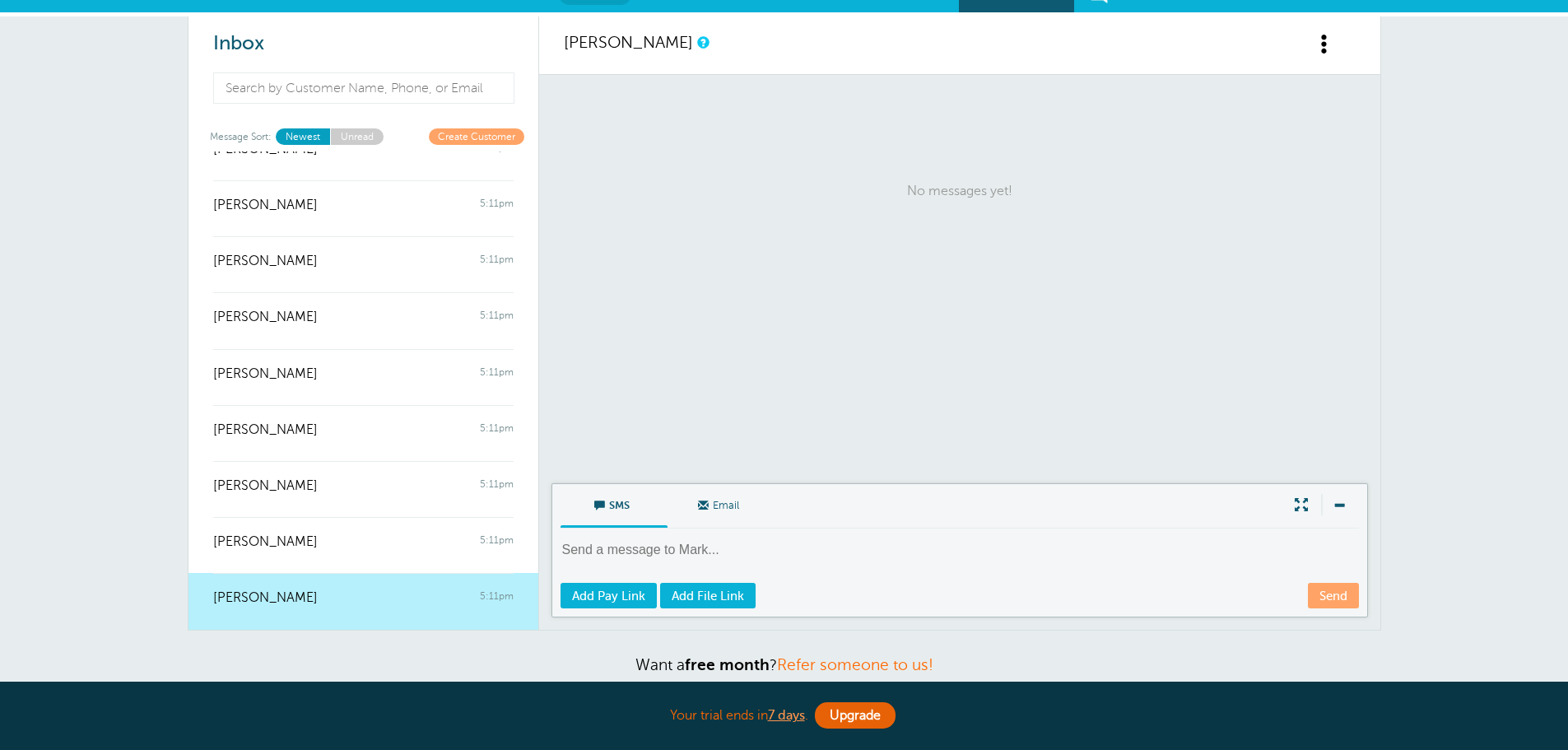
scroll to position [0, 0]
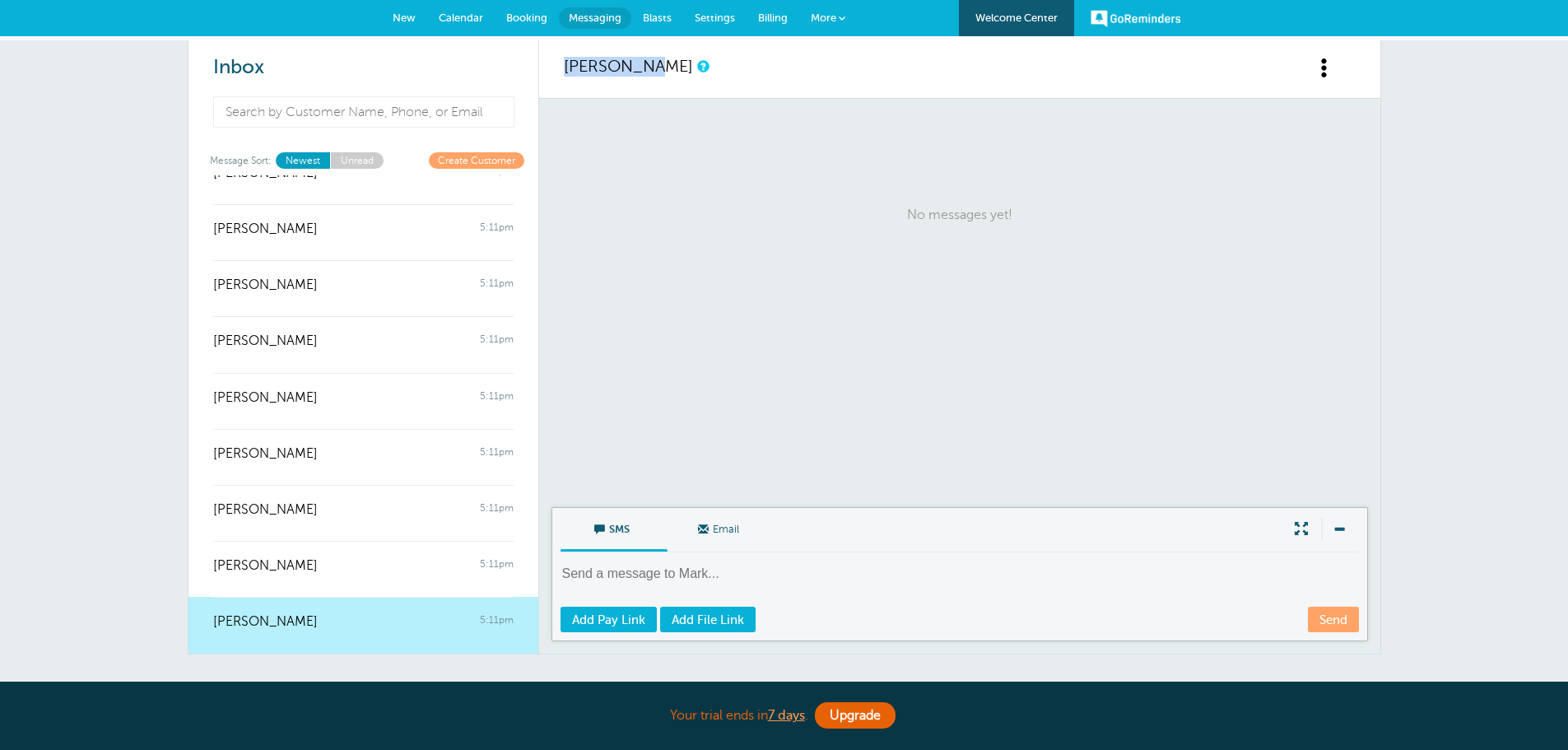
drag, startPoint x: 558, startPoint y: 62, endPoint x: 647, endPoint y: 78, distance: 90.4
click at [647, 78] on div "[PERSON_NAME]" at bounding box center [959, 69] width 841 height 59
copy link "[PERSON_NAME]"
click at [1318, 71] on span at bounding box center [1326, 68] width 21 height 21
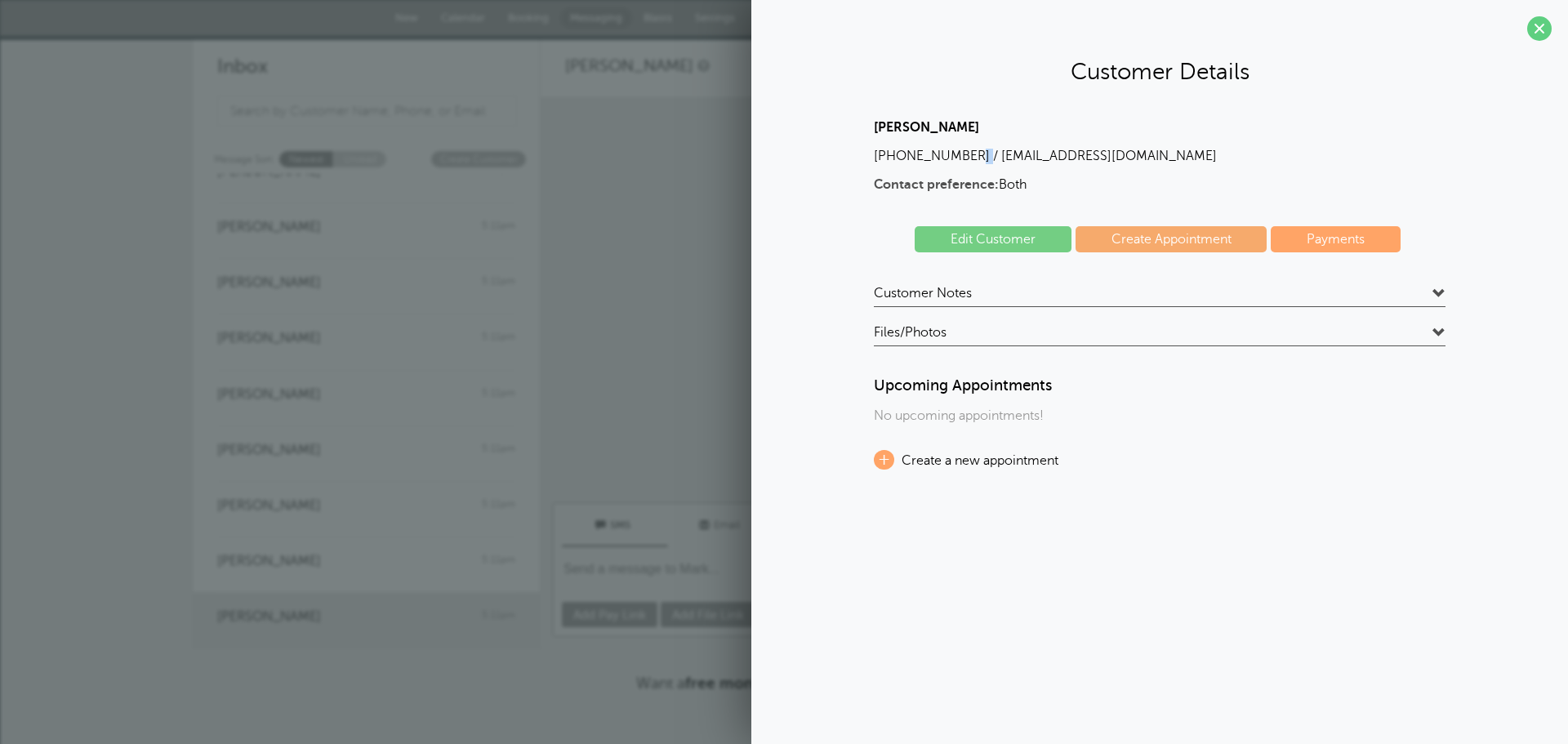
drag, startPoint x: 868, startPoint y: 159, endPoint x: 967, endPoint y: 162, distance: 99.0
click at [967, 162] on div "[PERSON_NAME] [PHONE_NUMBER] / [EMAIL_ADDRESS][DOMAIN_NAME] Contact preference:…" at bounding box center [1160, 294] width 784 height 350
copy p "[PHONE_NUMBER]"
click at [603, 336] on div "No messages yet!" at bounding box center [958, 301] width 834 height 405
